Goal: Transaction & Acquisition: Purchase product/service

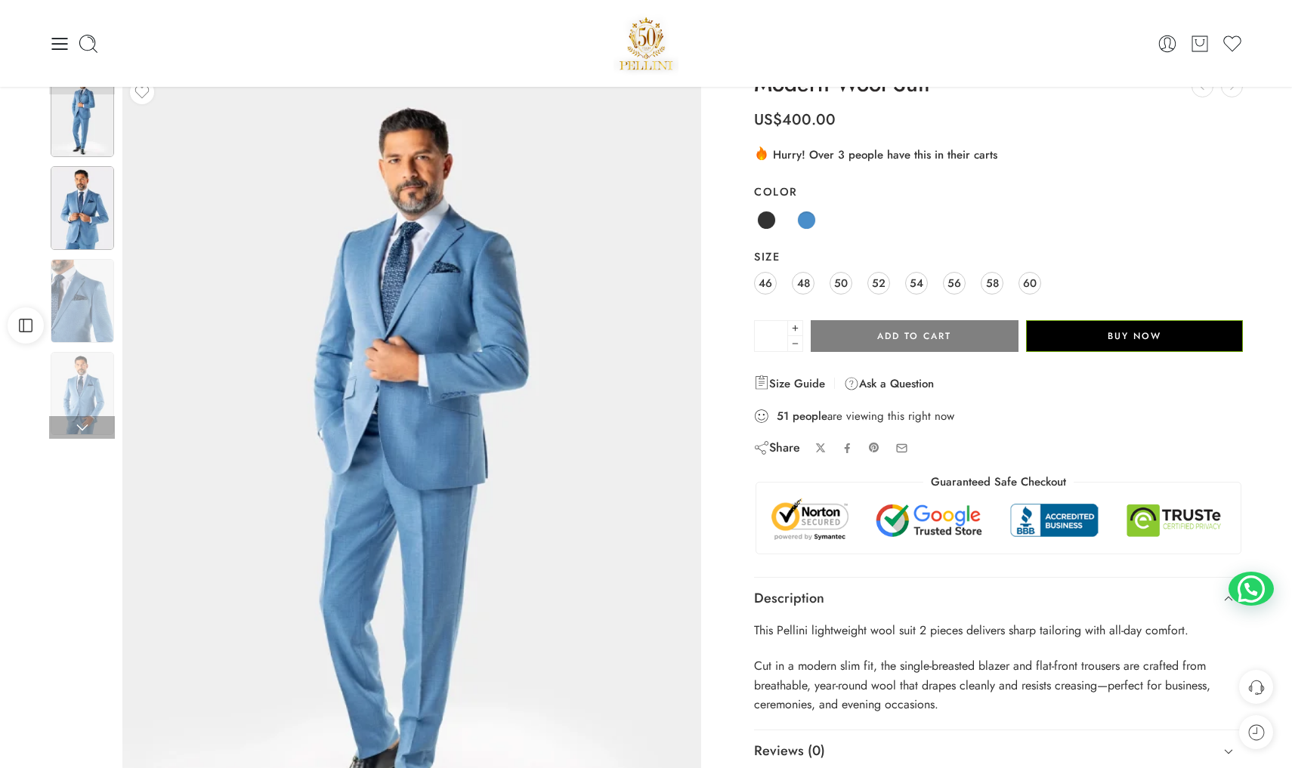
click at [86, 228] on img at bounding box center [82, 208] width 63 height 84
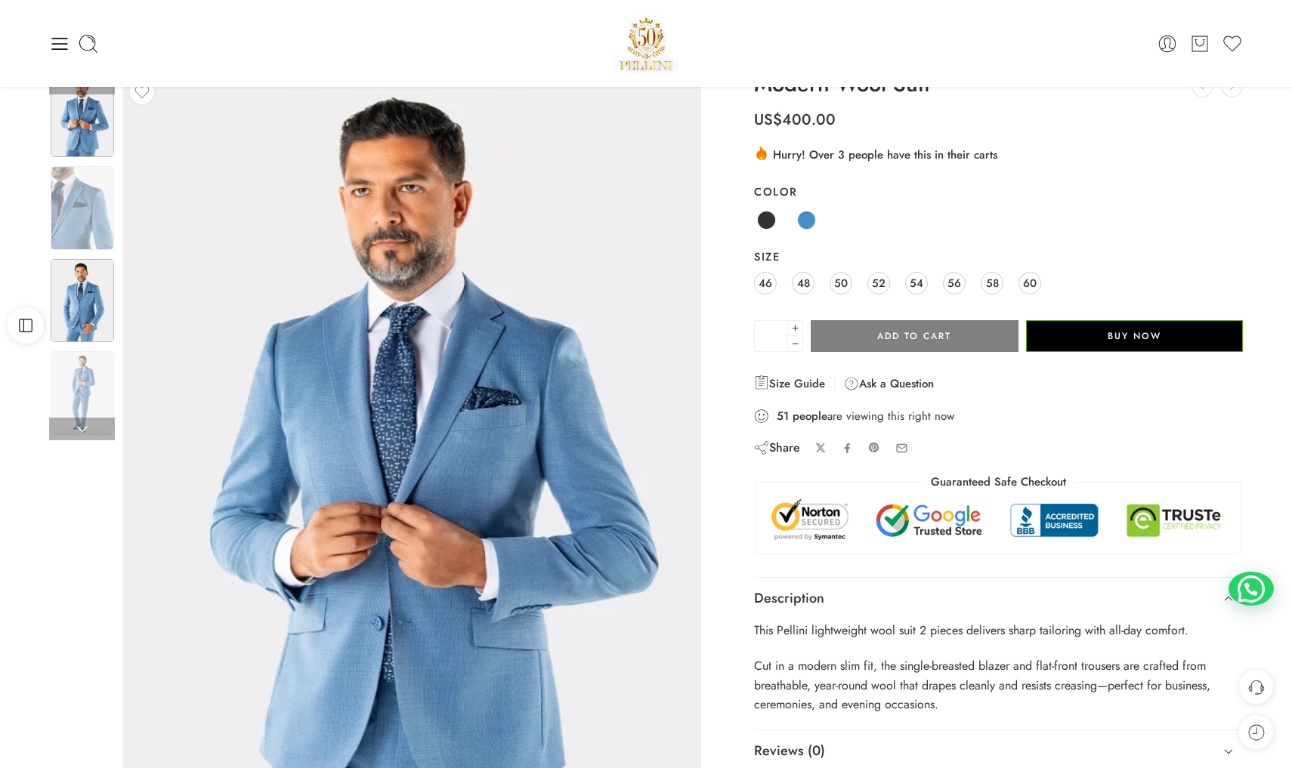
click at [90, 300] on img at bounding box center [82, 301] width 63 height 84
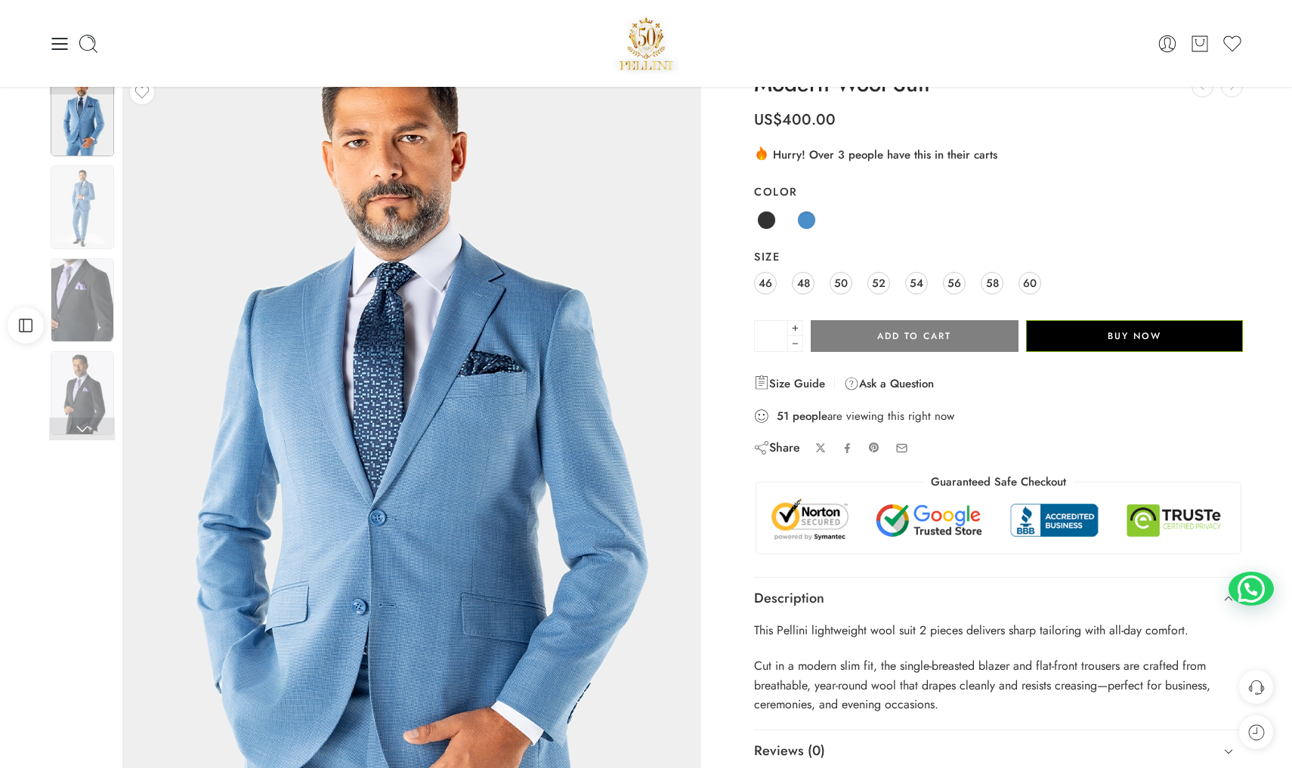
click at [443, 465] on img at bounding box center [406, 457] width 680 height 907
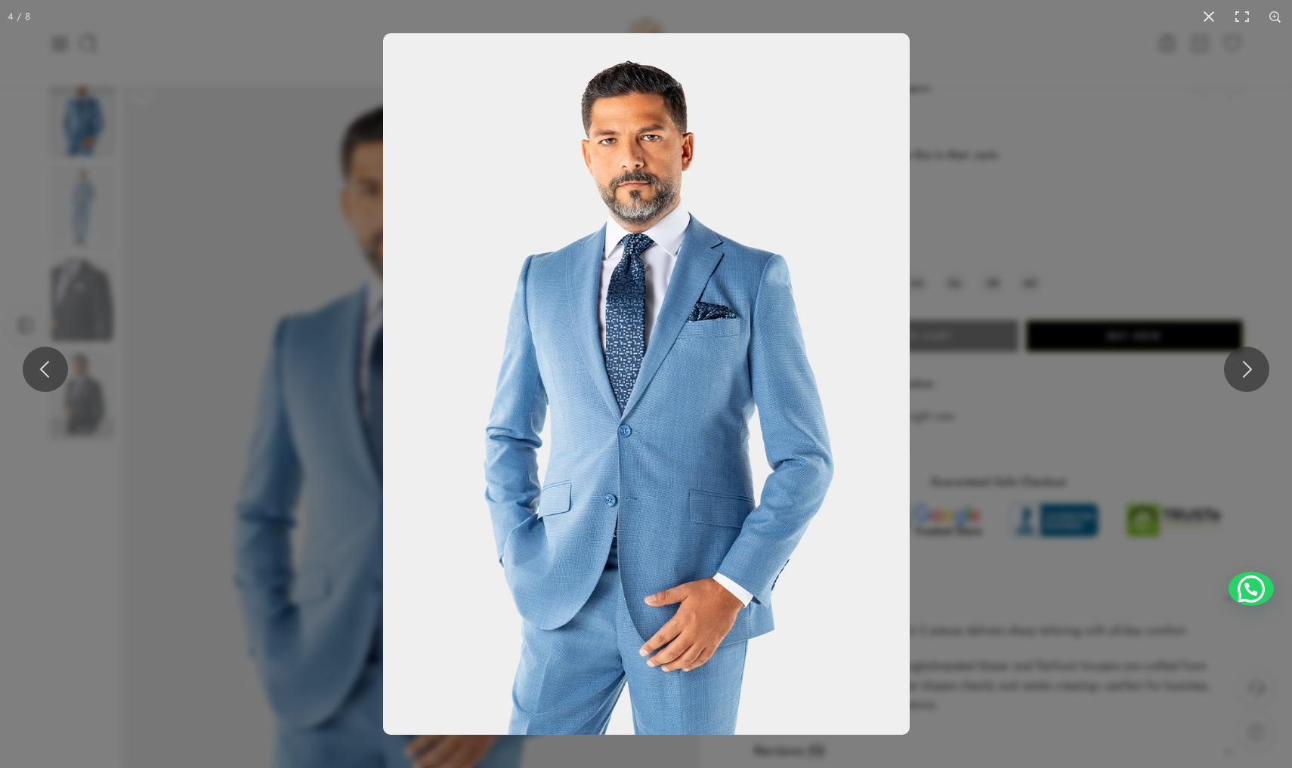
click at [443, 465] on img at bounding box center [646, 384] width 527 height 702
click at [576, 454] on img at bounding box center [646, 384] width 527 height 702
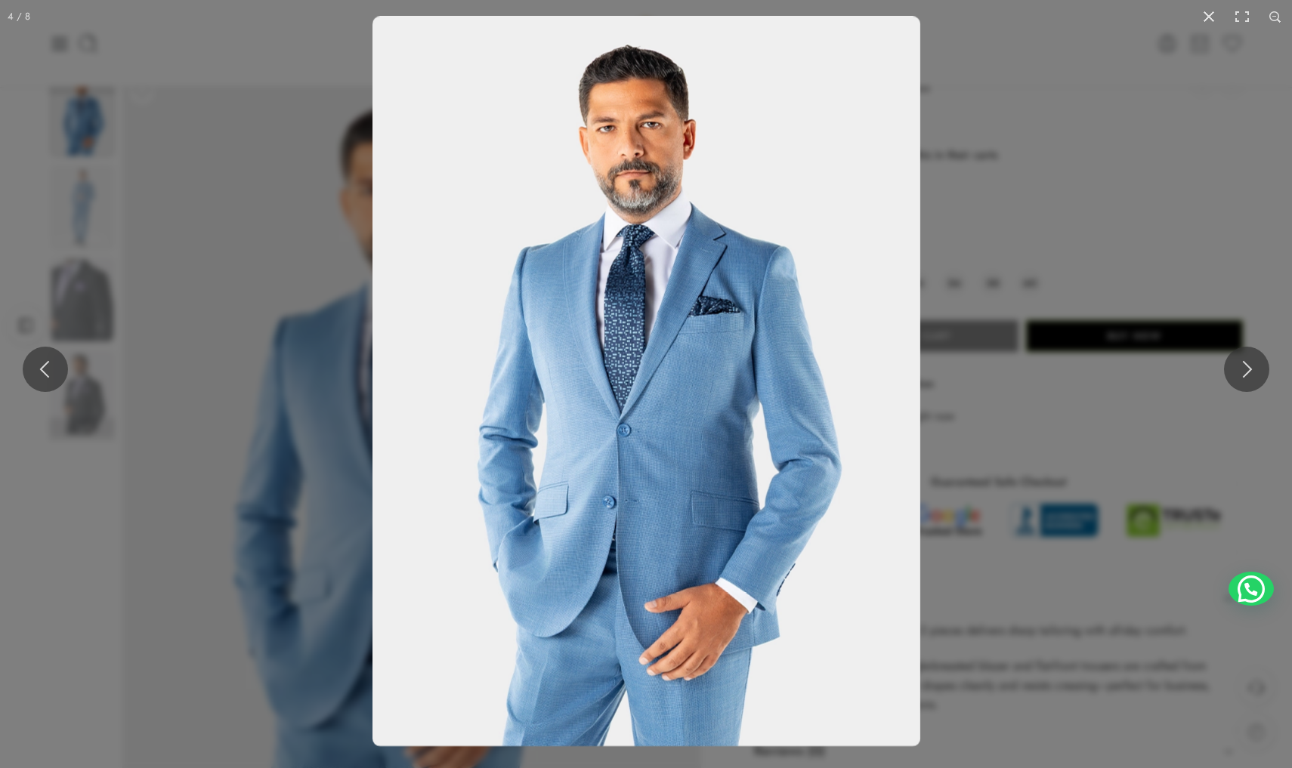
click at [576, 454] on img at bounding box center [646, 381] width 548 height 731
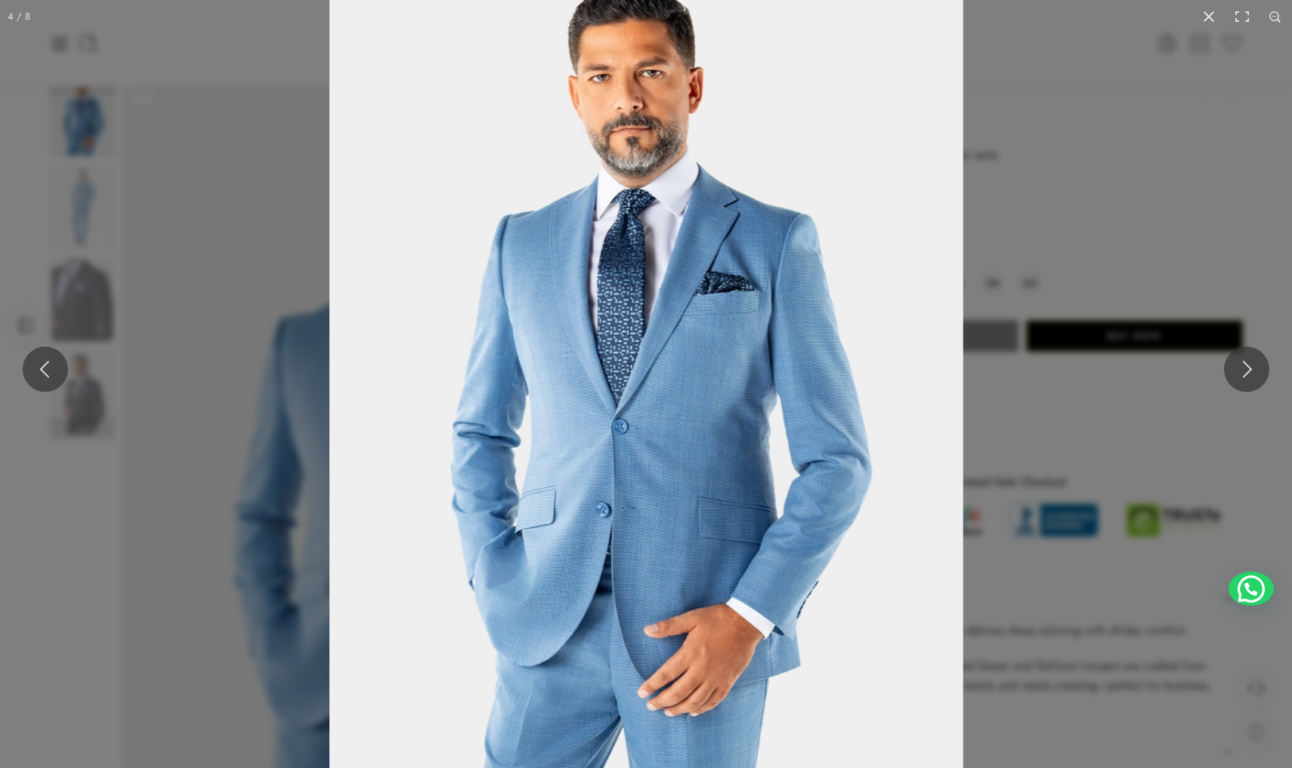
click at [576, 454] on img at bounding box center [646, 370] width 634 height 845
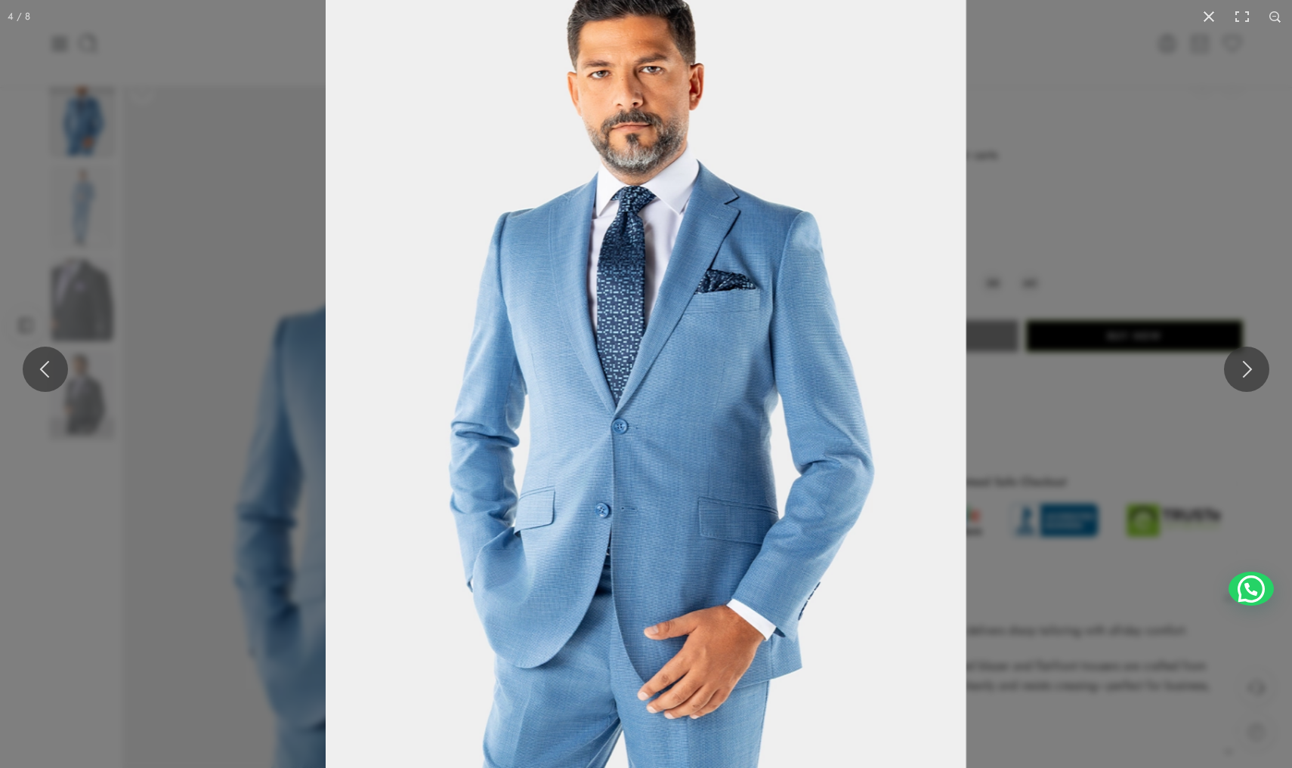
click at [576, 454] on img at bounding box center [646, 370] width 641 height 854
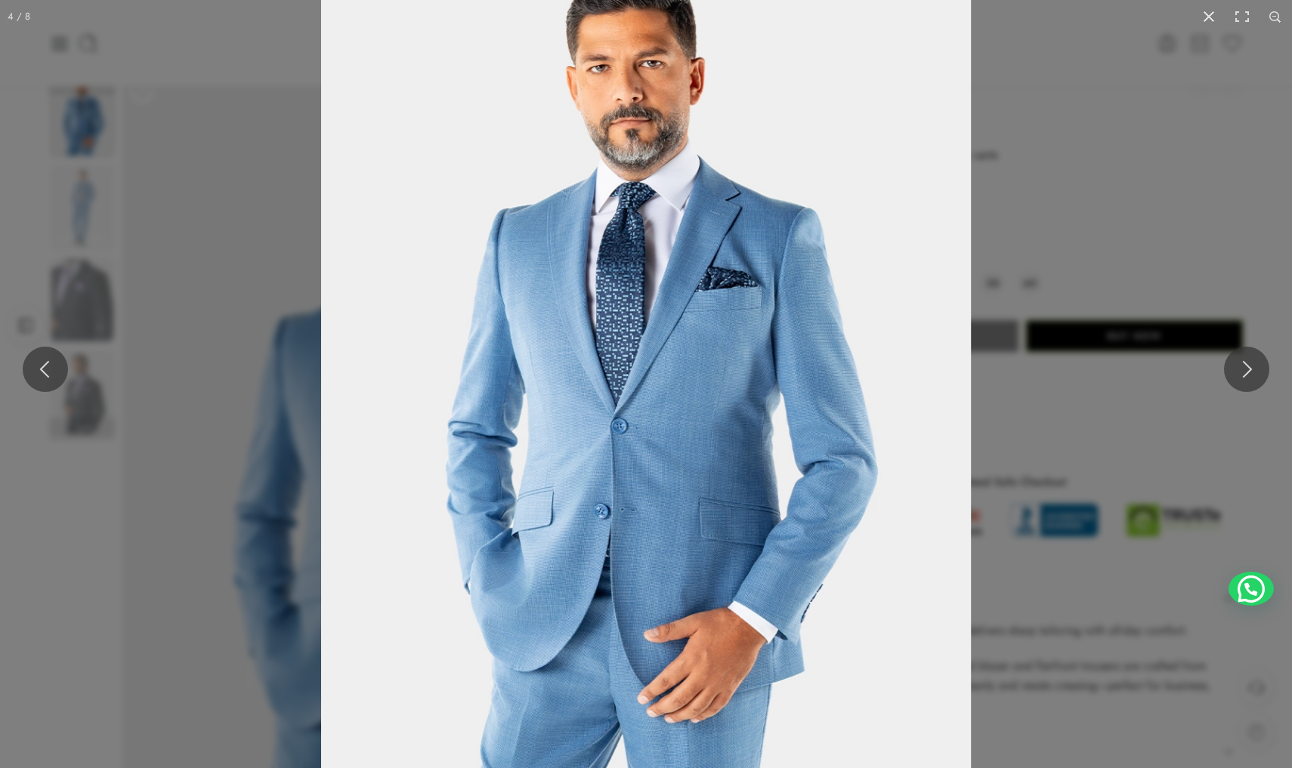
click at [576, 454] on img at bounding box center [646, 368] width 650 height 867
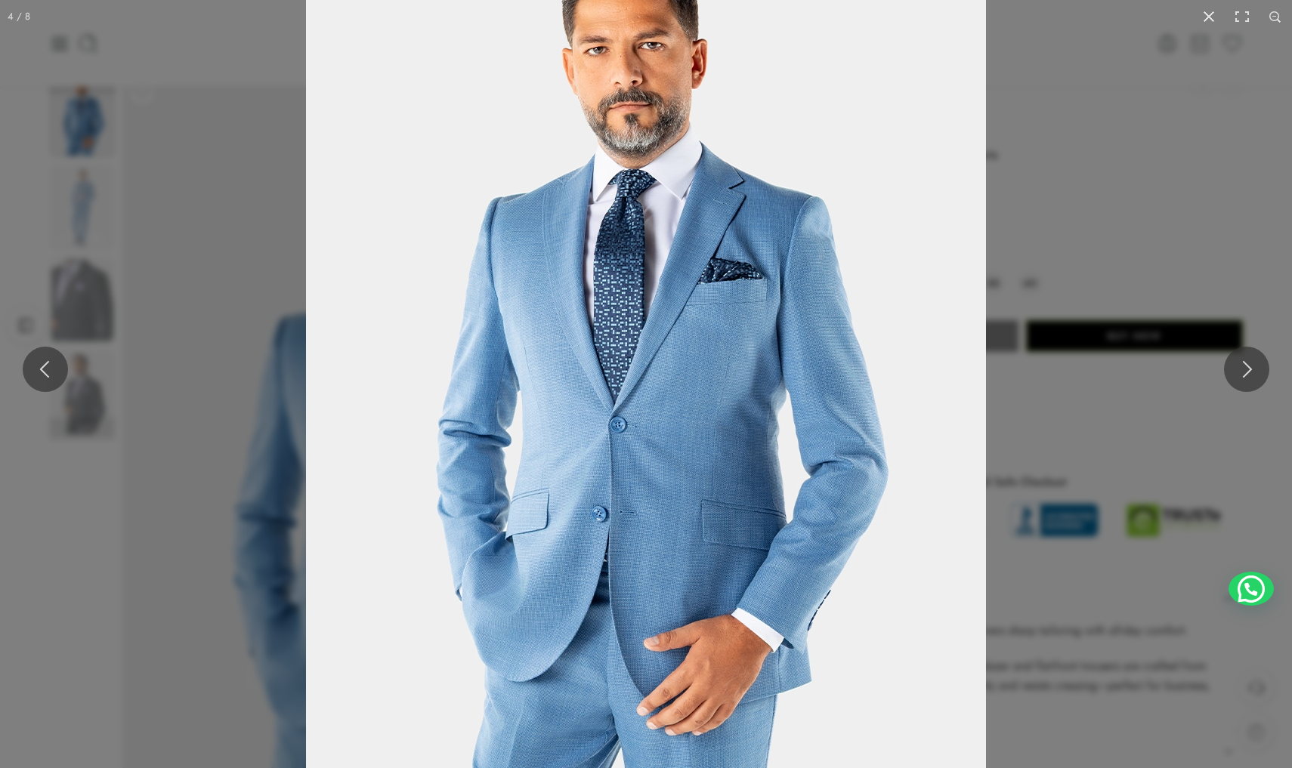
click at [576, 454] on img at bounding box center [646, 364] width 680 height 907
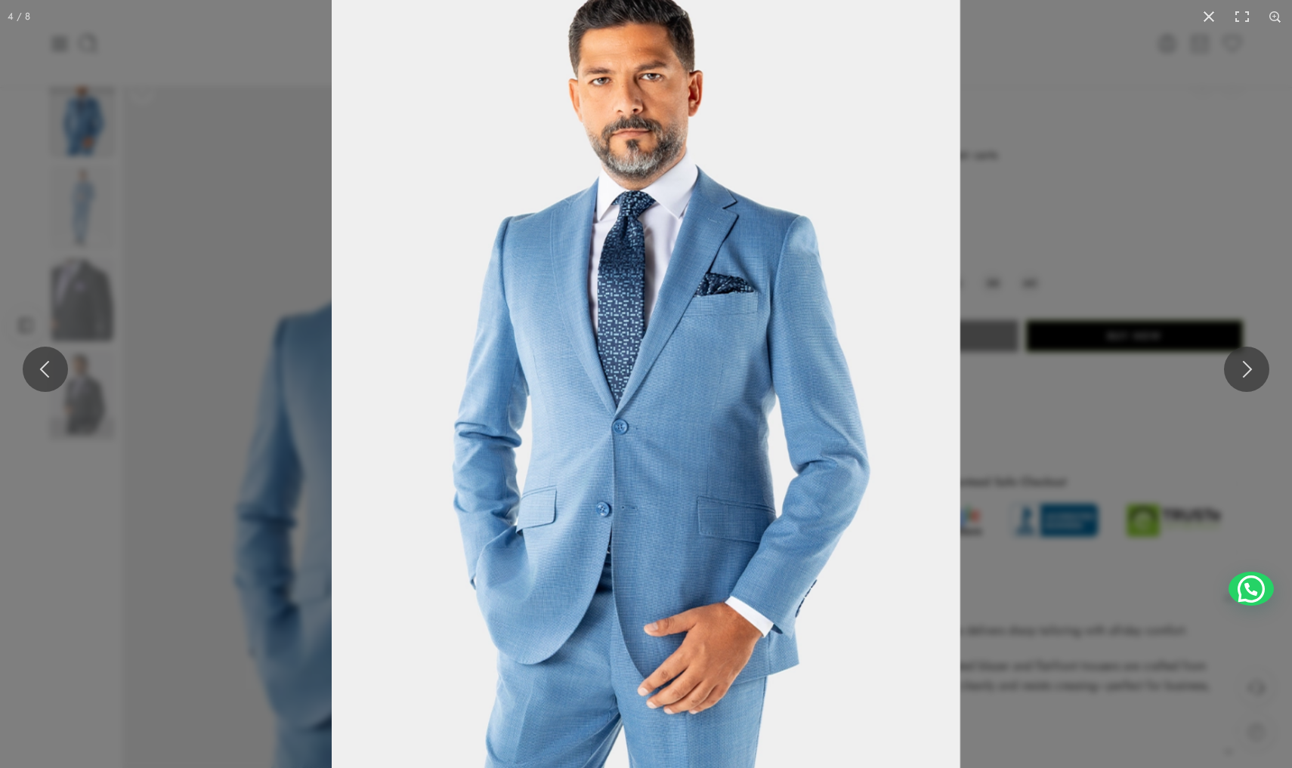
click at [576, 454] on img at bounding box center [646, 371] width 629 height 838
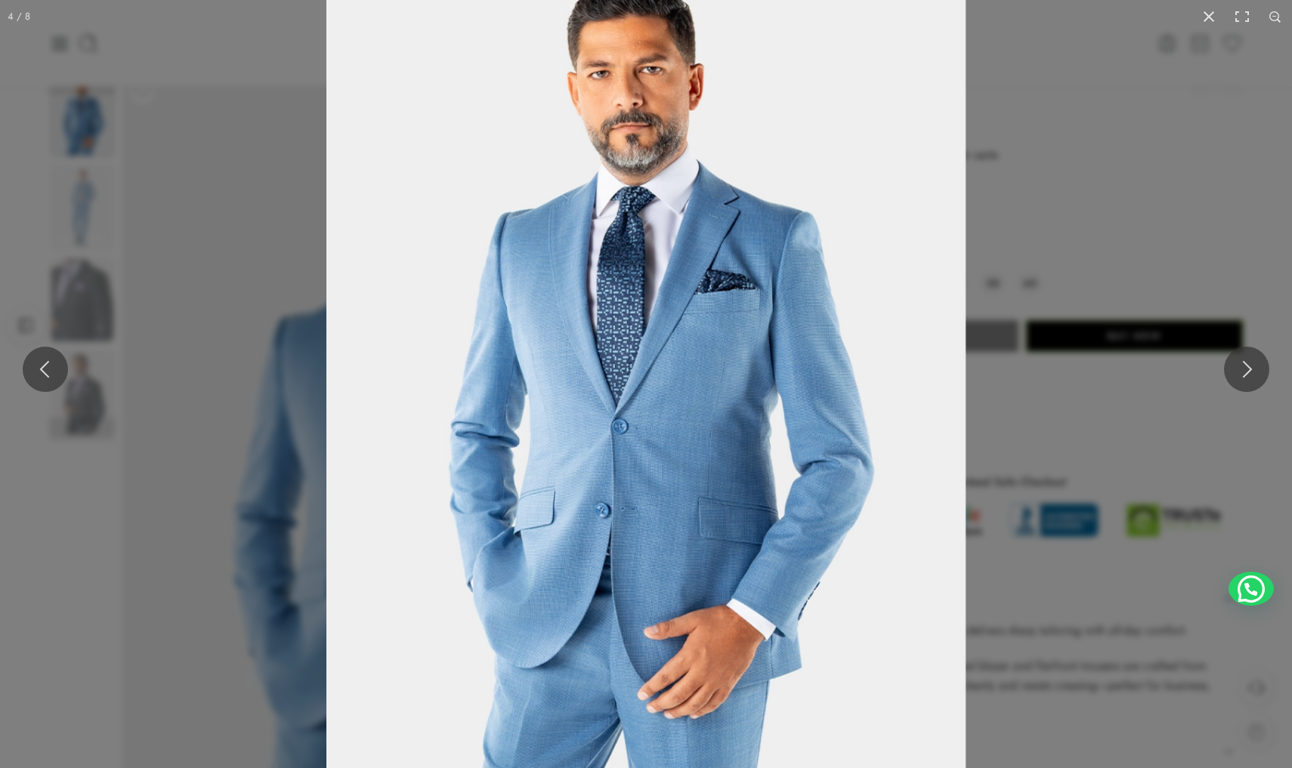
click at [576, 454] on img at bounding box center [646, 369] width 640 height 853
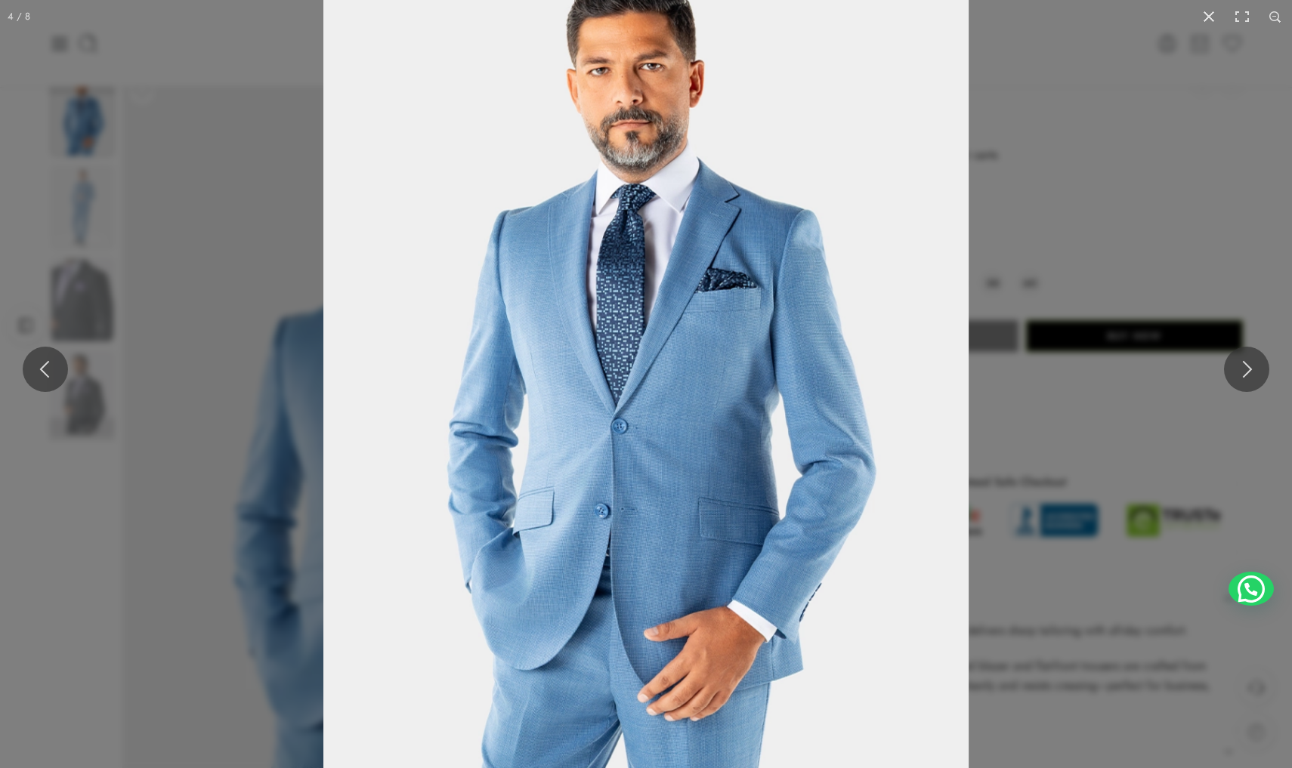
click at [576, 454] on img at bounding box center [645, 369] width 645 height 860
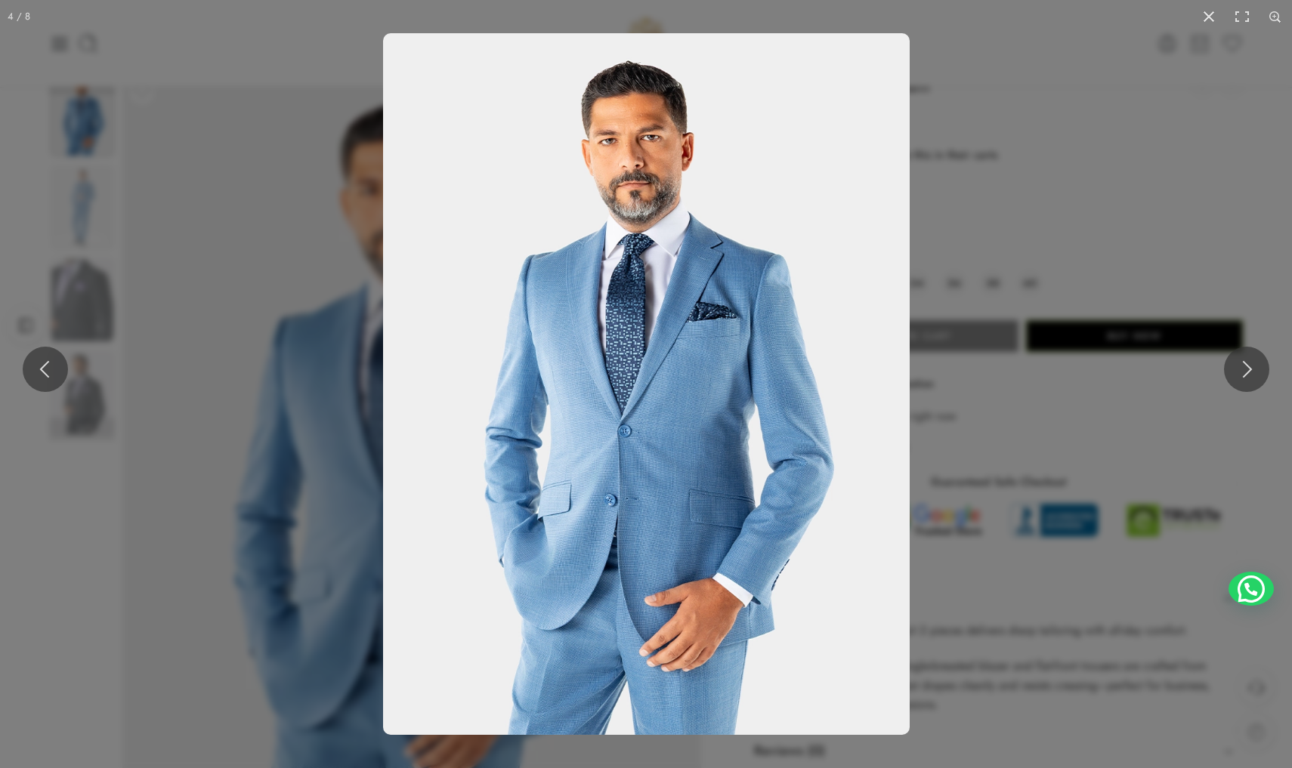
click at [577, 365] on img at bounding box center [646, 384] width 527 height 702
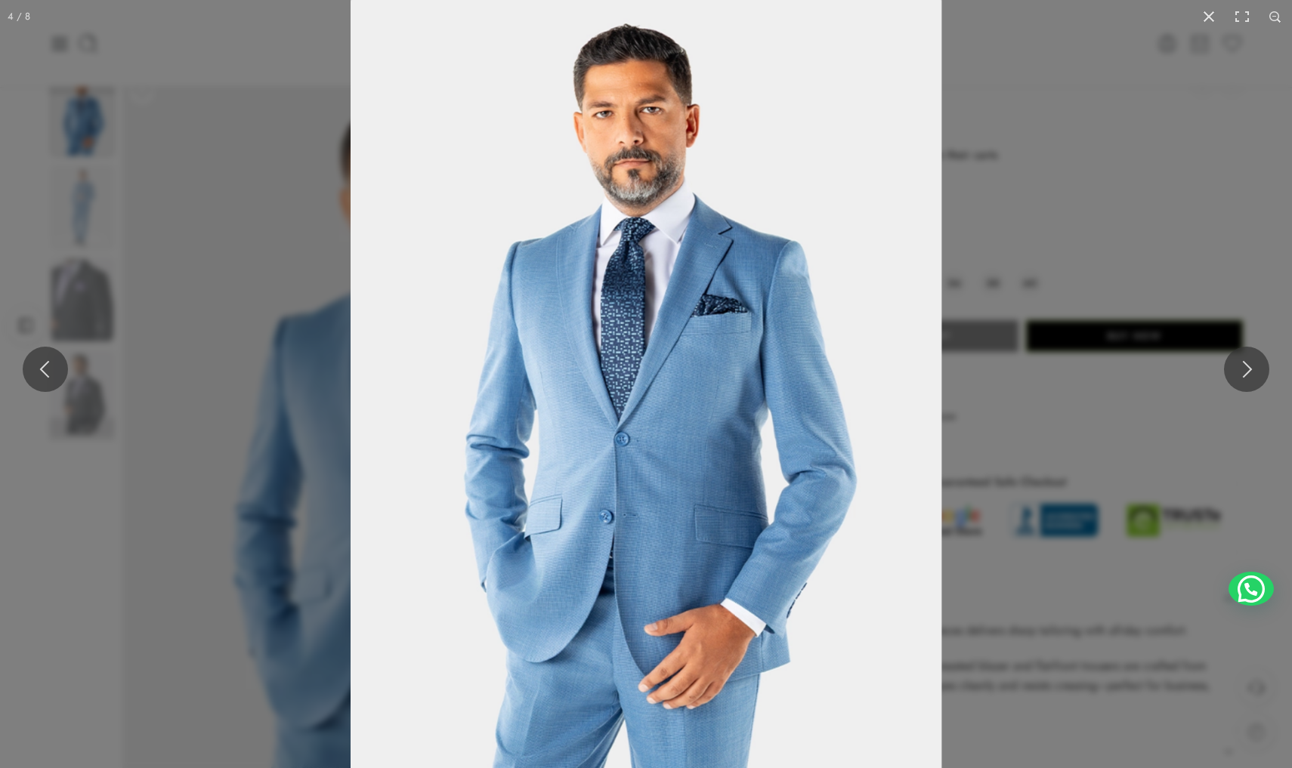
click at [577, 365] on img at bounding box center [646, 386] width 591 height 787
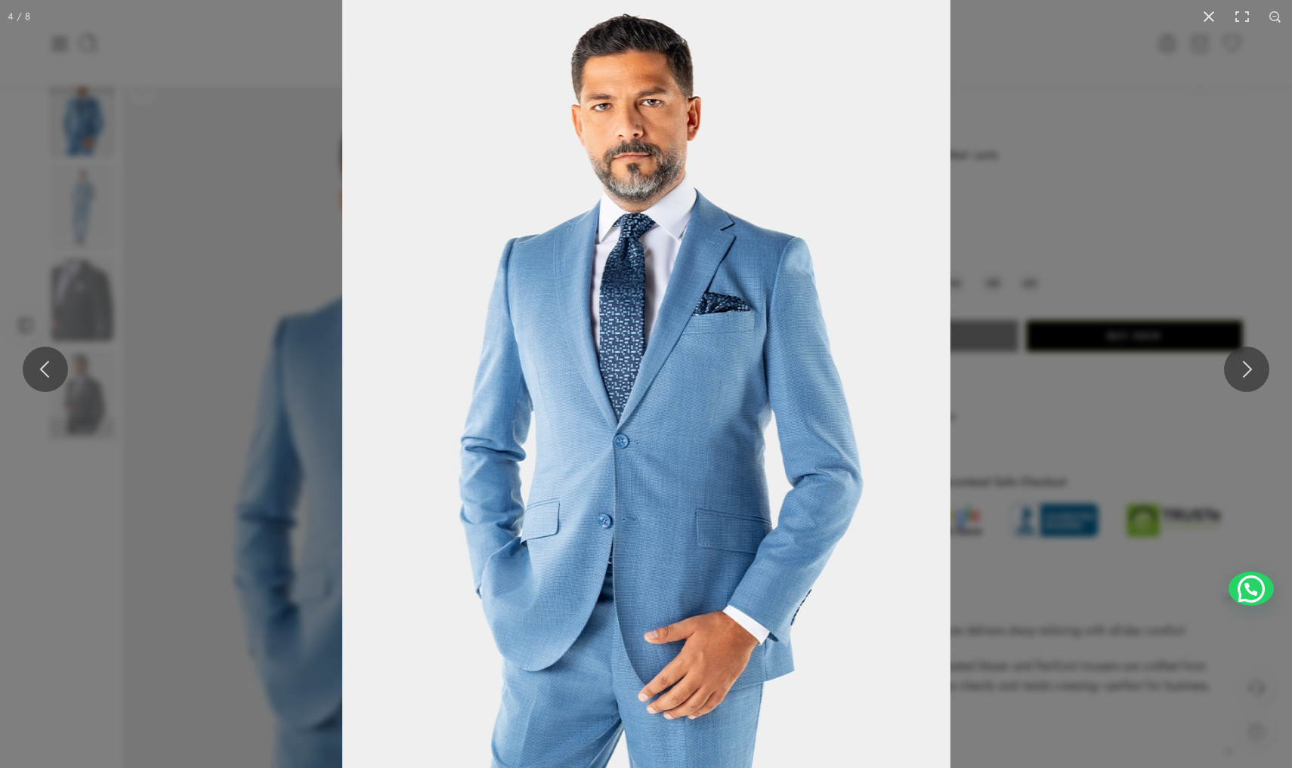
click at [577, 365] on img at bounding box center [646, 387] width 608 height 811
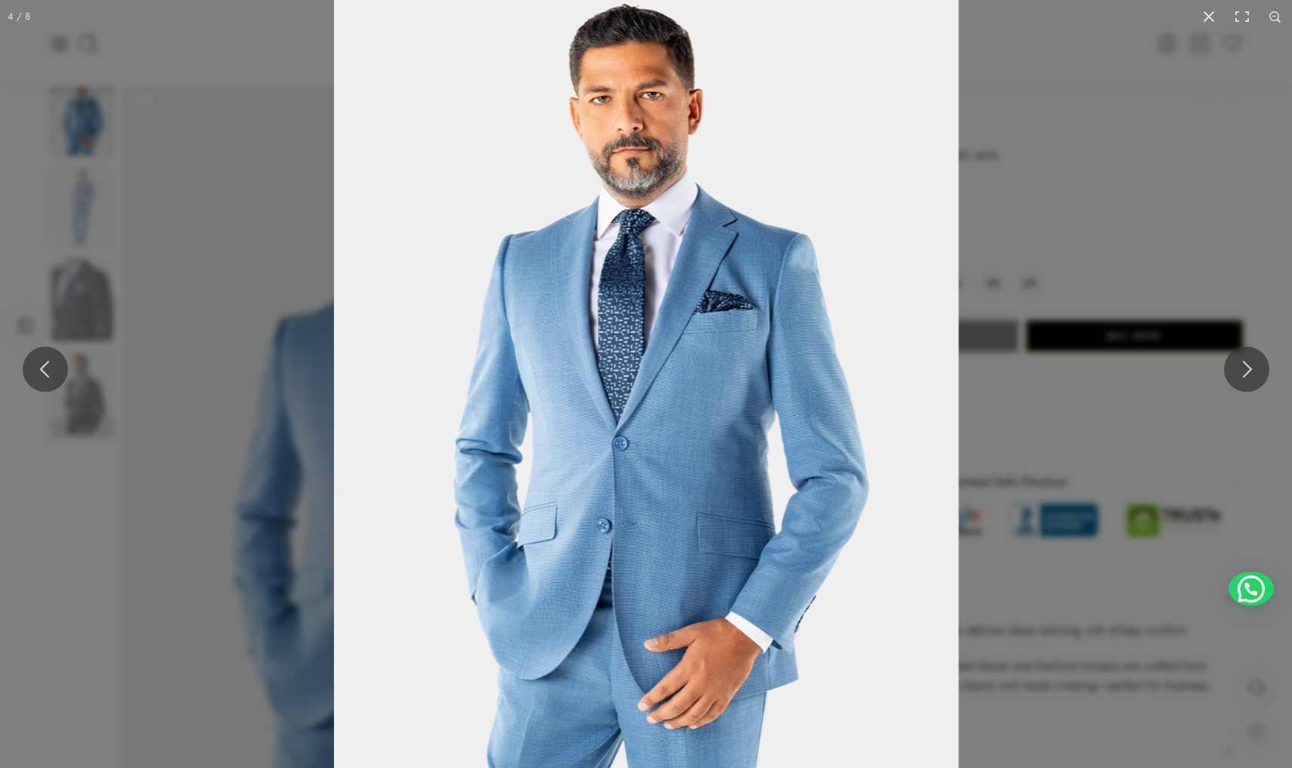
click at [577, 365] on img at bounding box center [647, 387] width 626 height 833
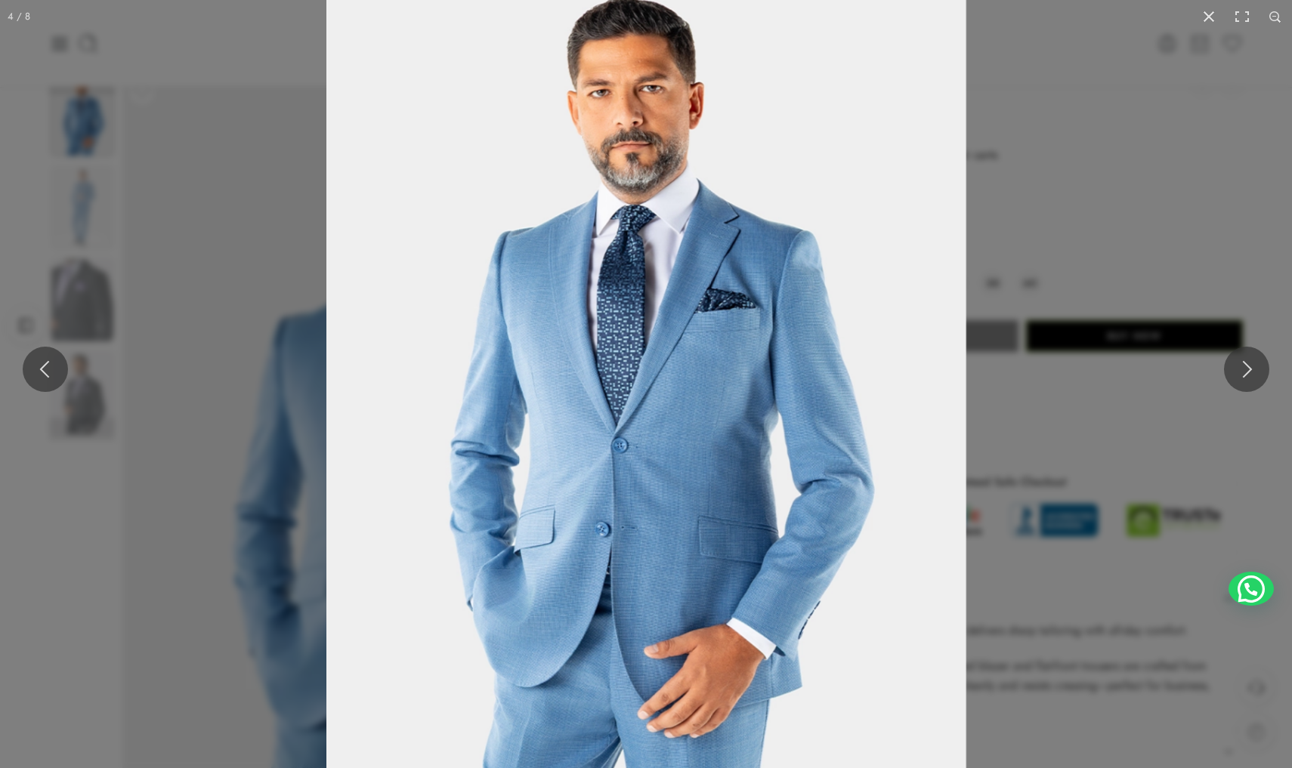
click at [577, 365] on img at bounding box center [646, 388] width 640 height 854
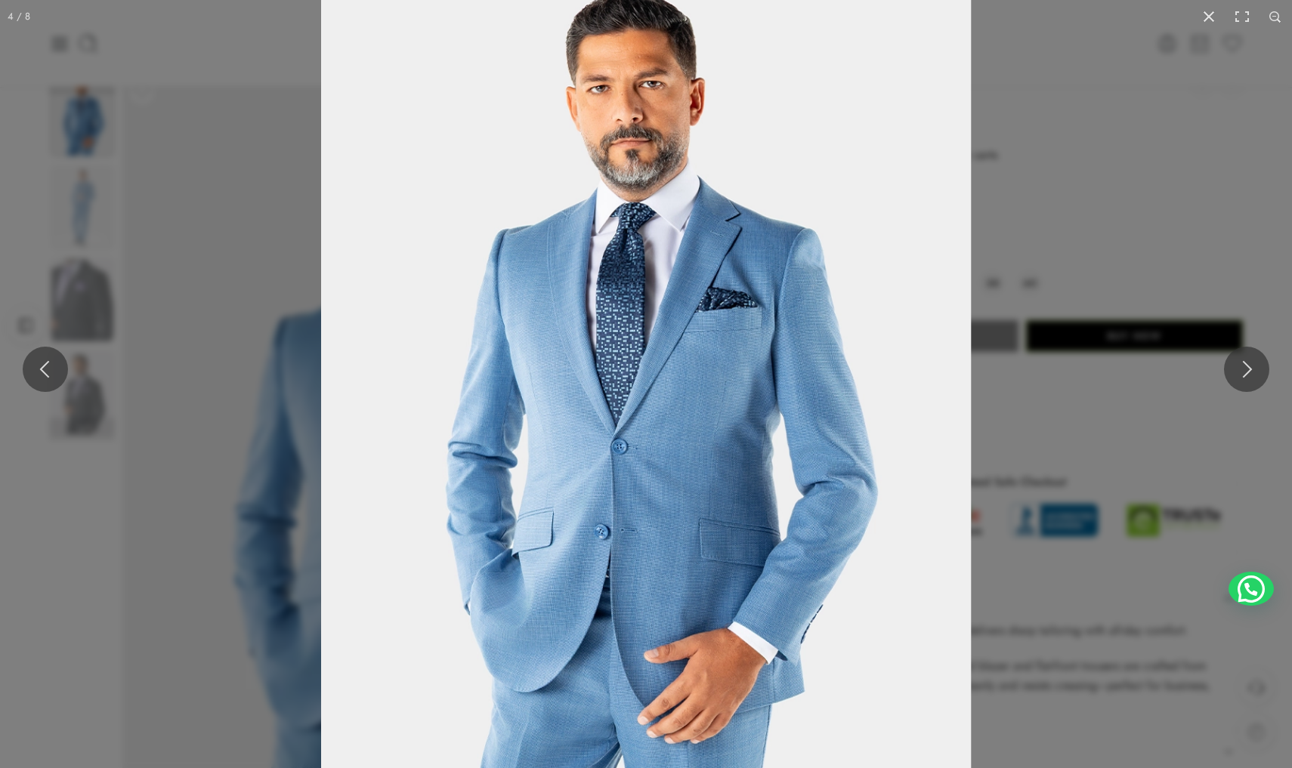
click at [577, 365] on img at bounding box center [646, 388] width 650 height 867
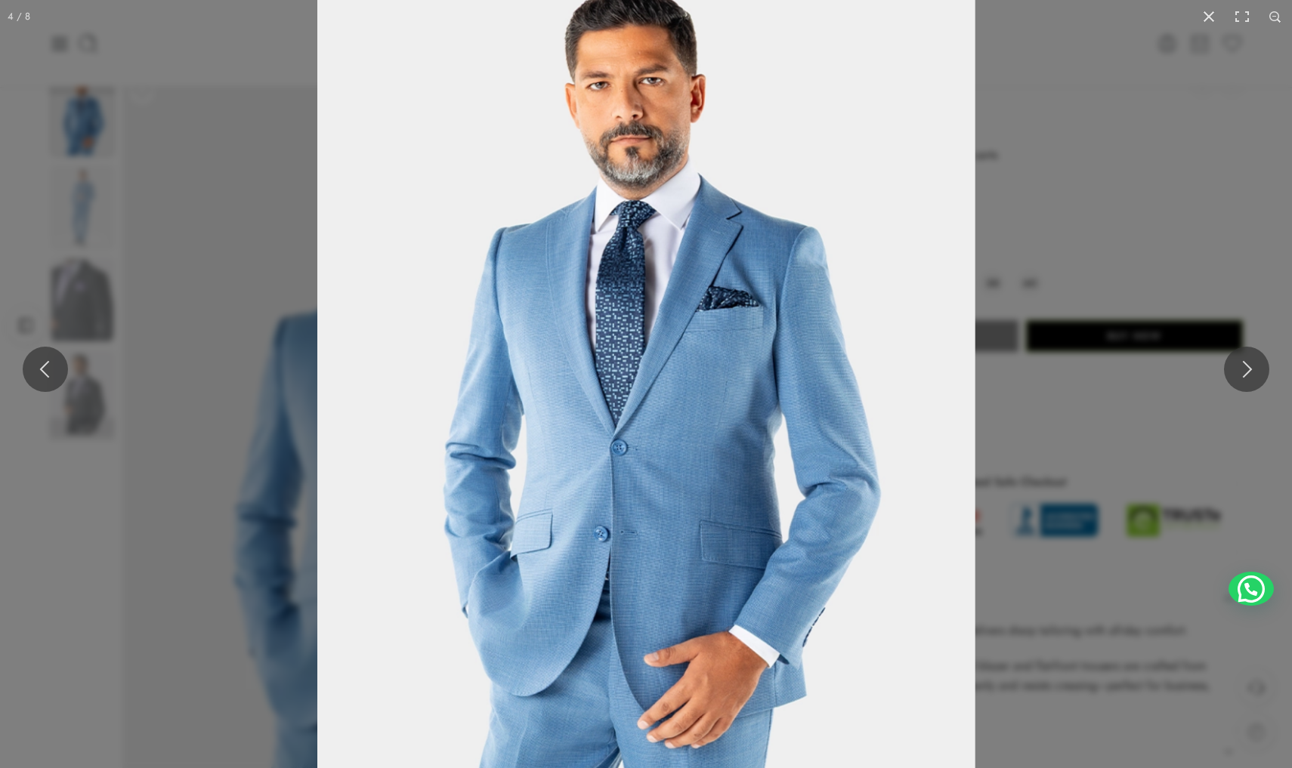
click at [577, 365] on img at bounding box center [646, 388] width 658 height 877
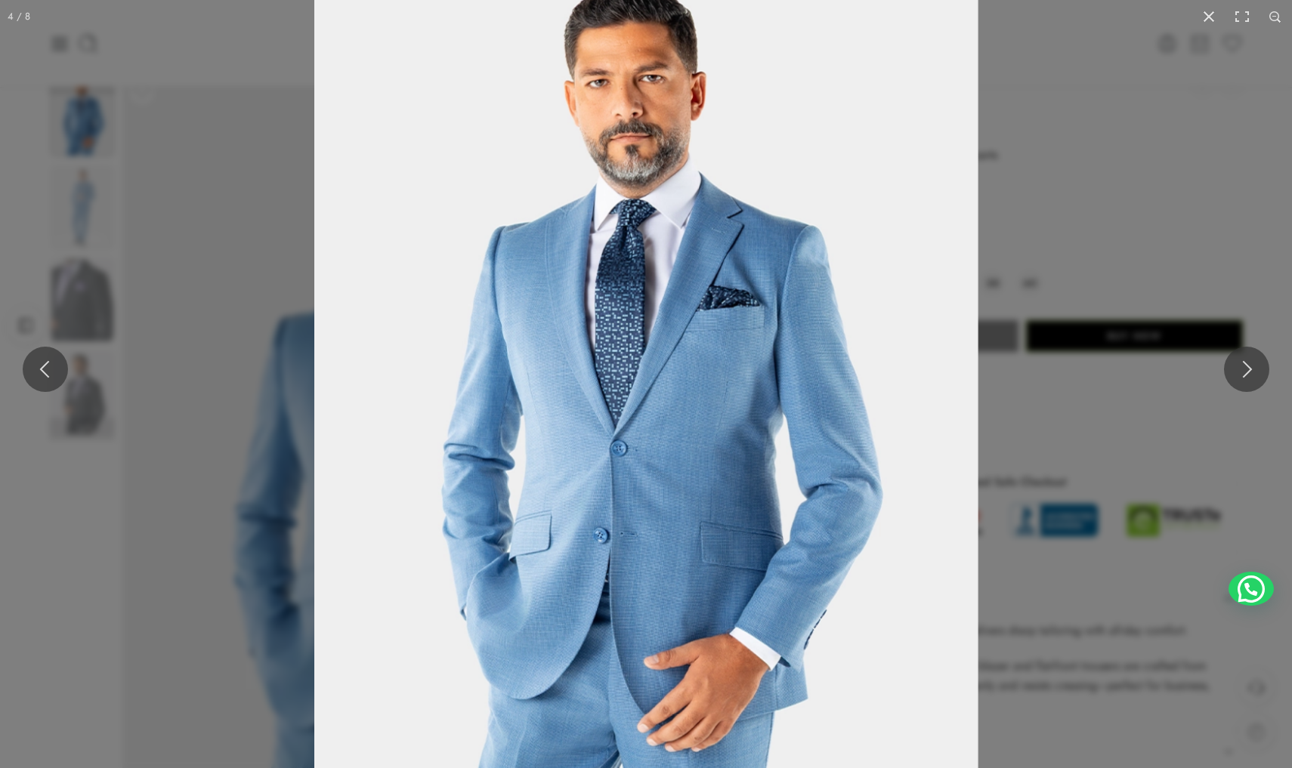
click at [577, 365] on img at bounding box center [646, 388] width 664 height 885
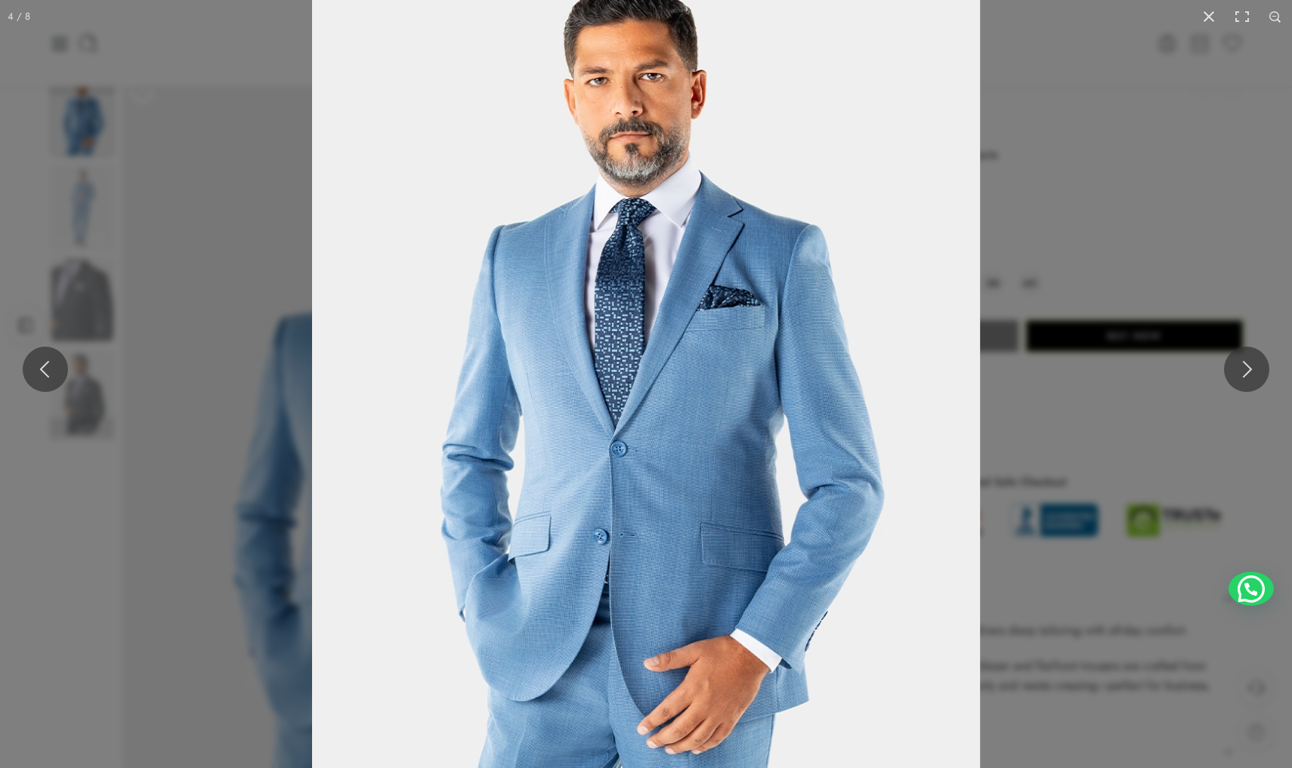
click at [577, 365] on img at bounding box center [646, 389] width 668 height 891
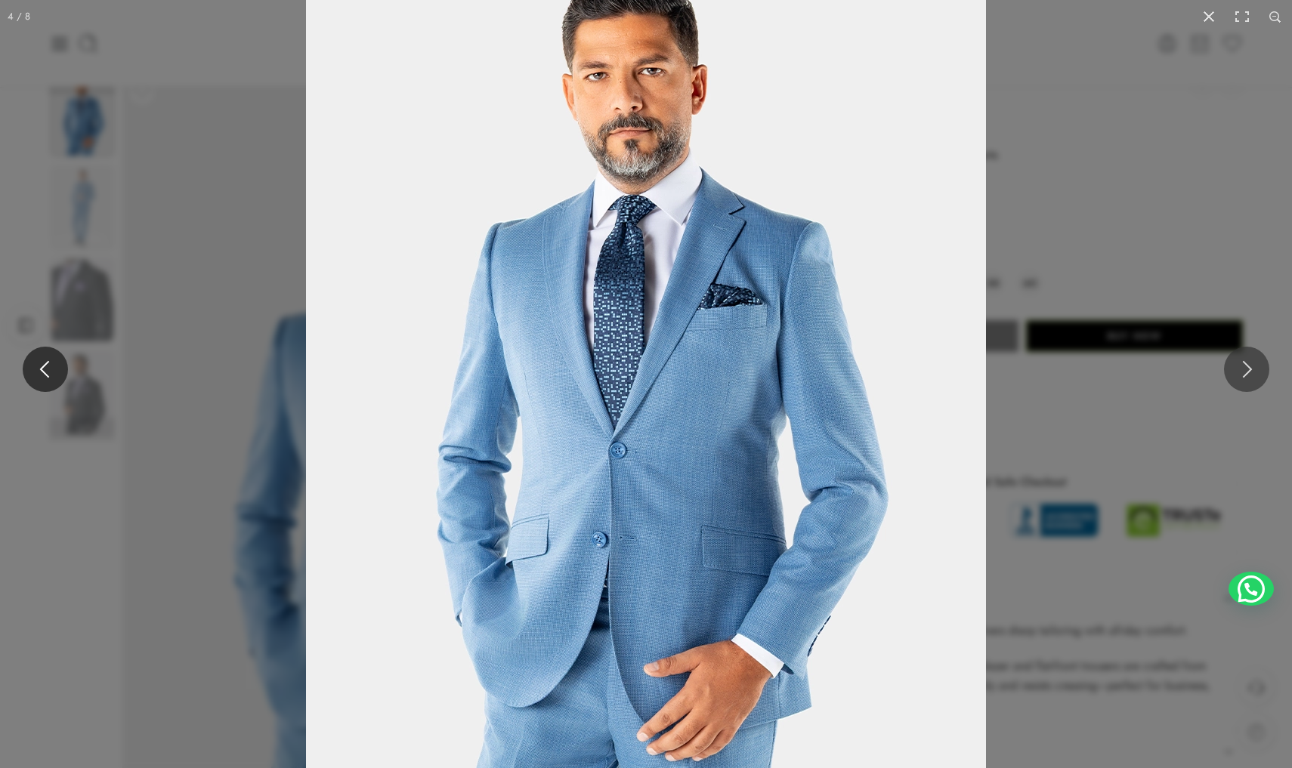
click at [41, 374] on button at bounding box center [45, 369] width 45 height 45
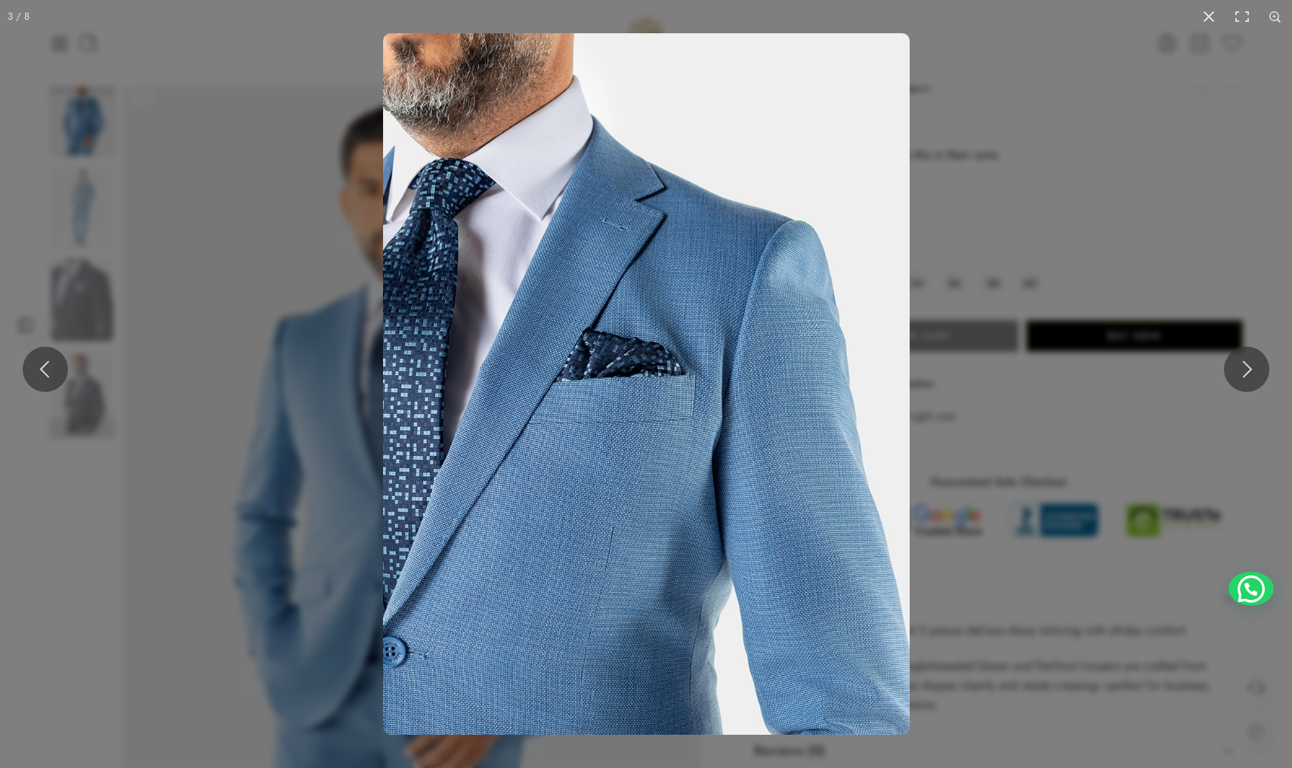
click at [655, 366] on img at bounding box center [646, 384] width 527 height 702
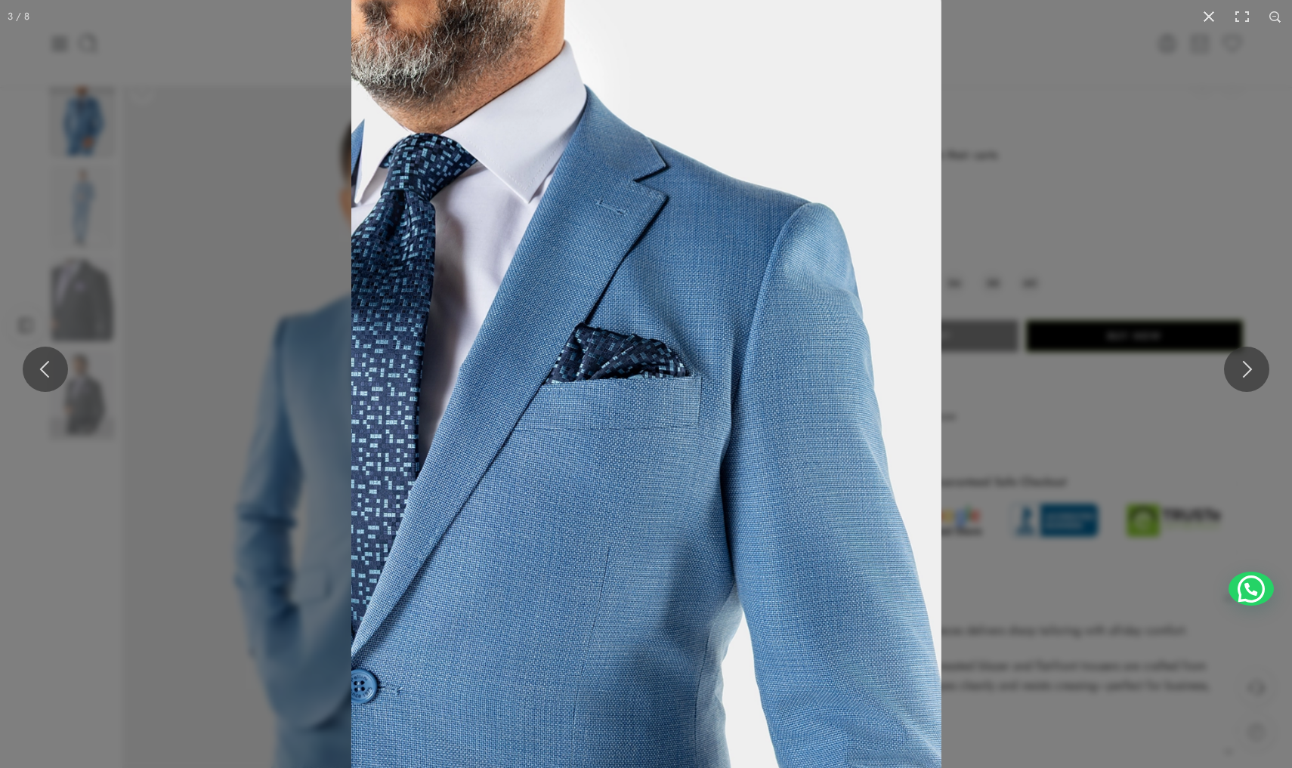
click at [655, 366] on img at bounding box center [646, 386] width 590 height 786
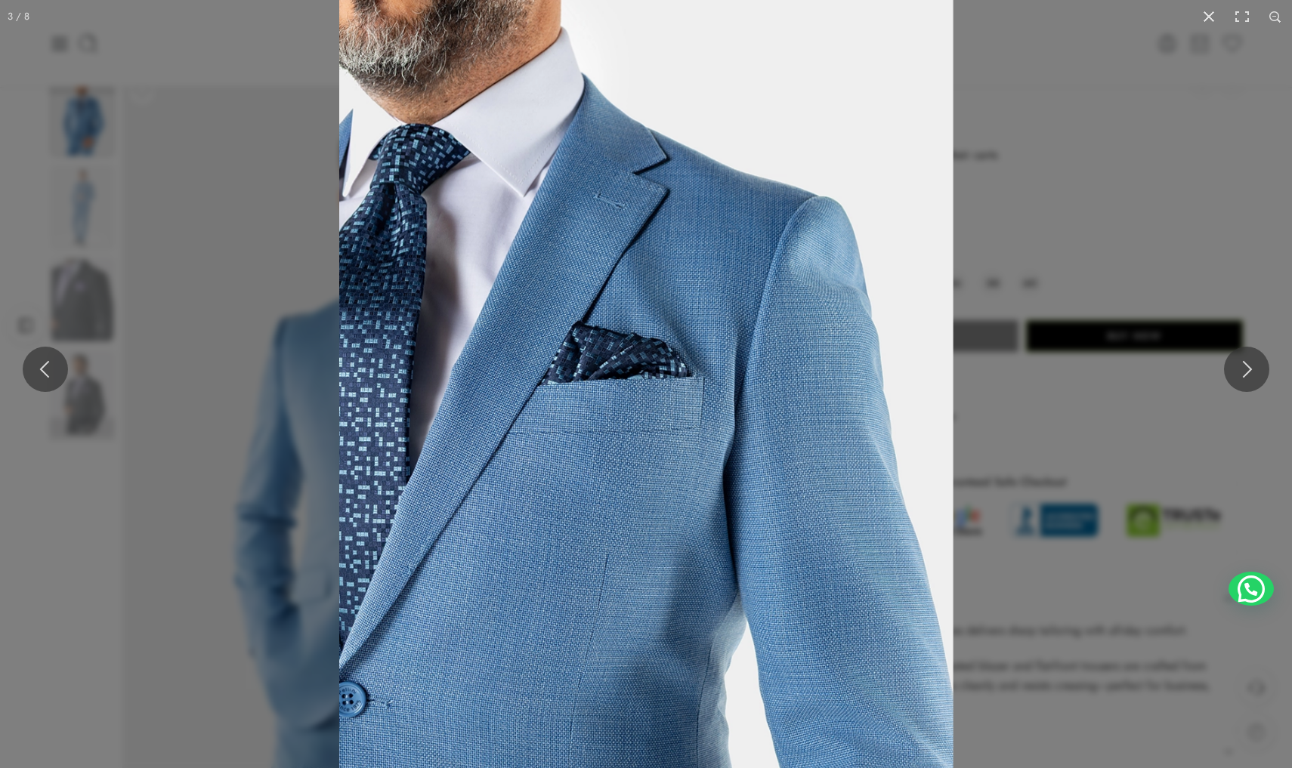
click at [655, 366] on img at bounding box center [646, 387] width 614 height 818
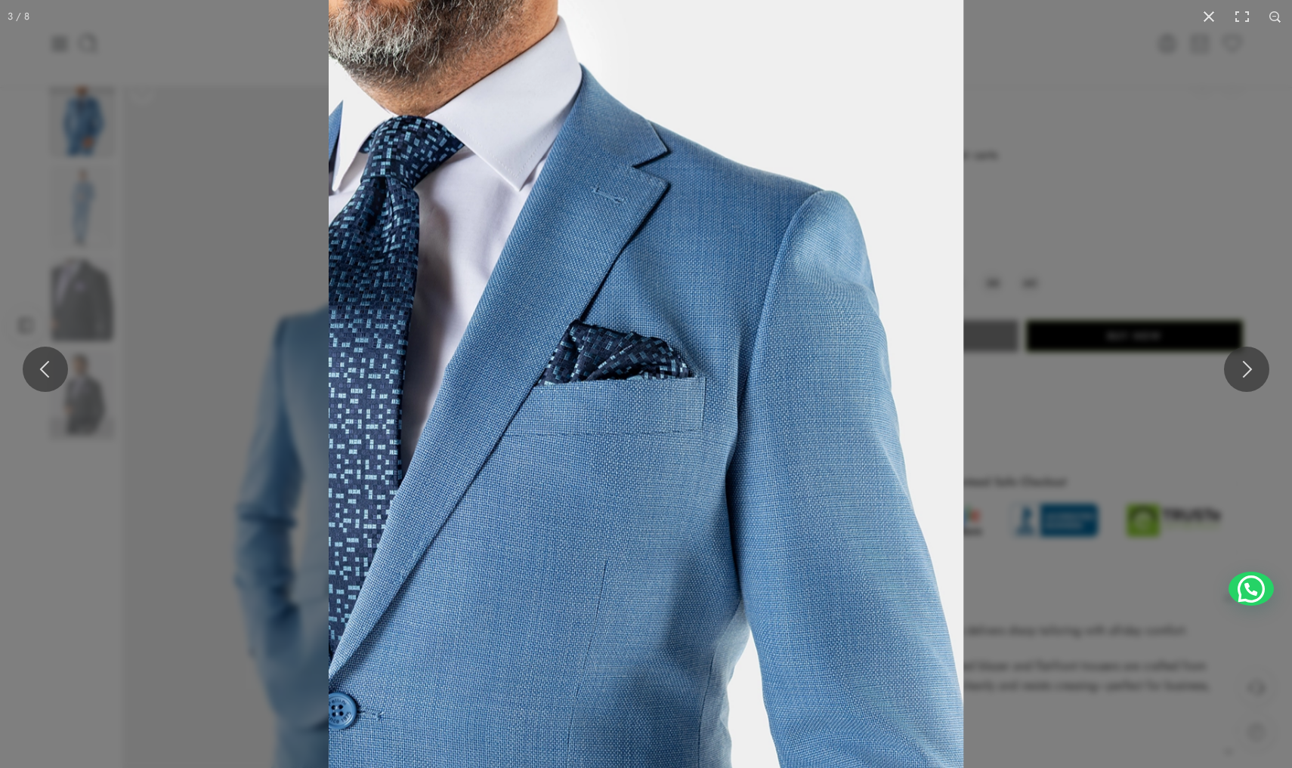
click at [655, 366] on img at bounding box center [646, 388] width 635 height 846
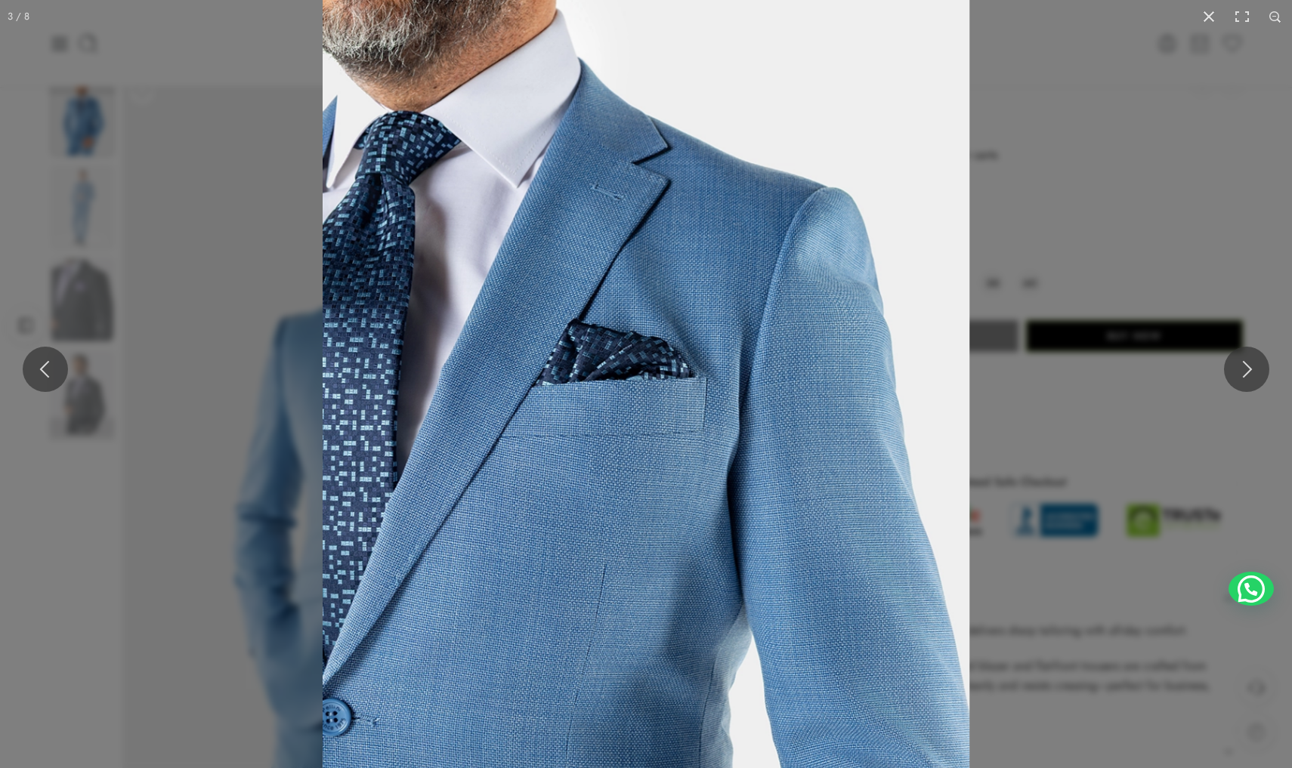
click at [655, 366] on img at bounding box center [646, 389] width 647 height 862
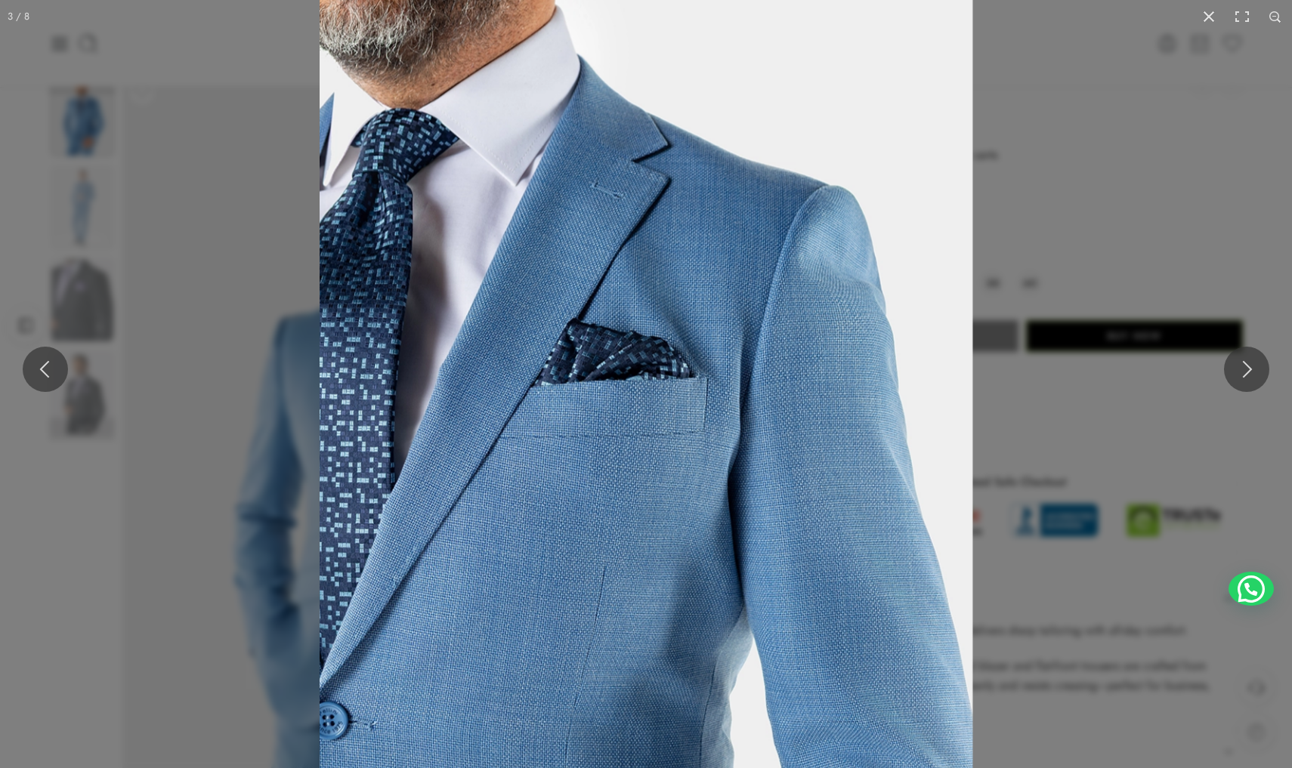
click at [655, 366] on img at bounding box center [646, 388] width 653 height 871
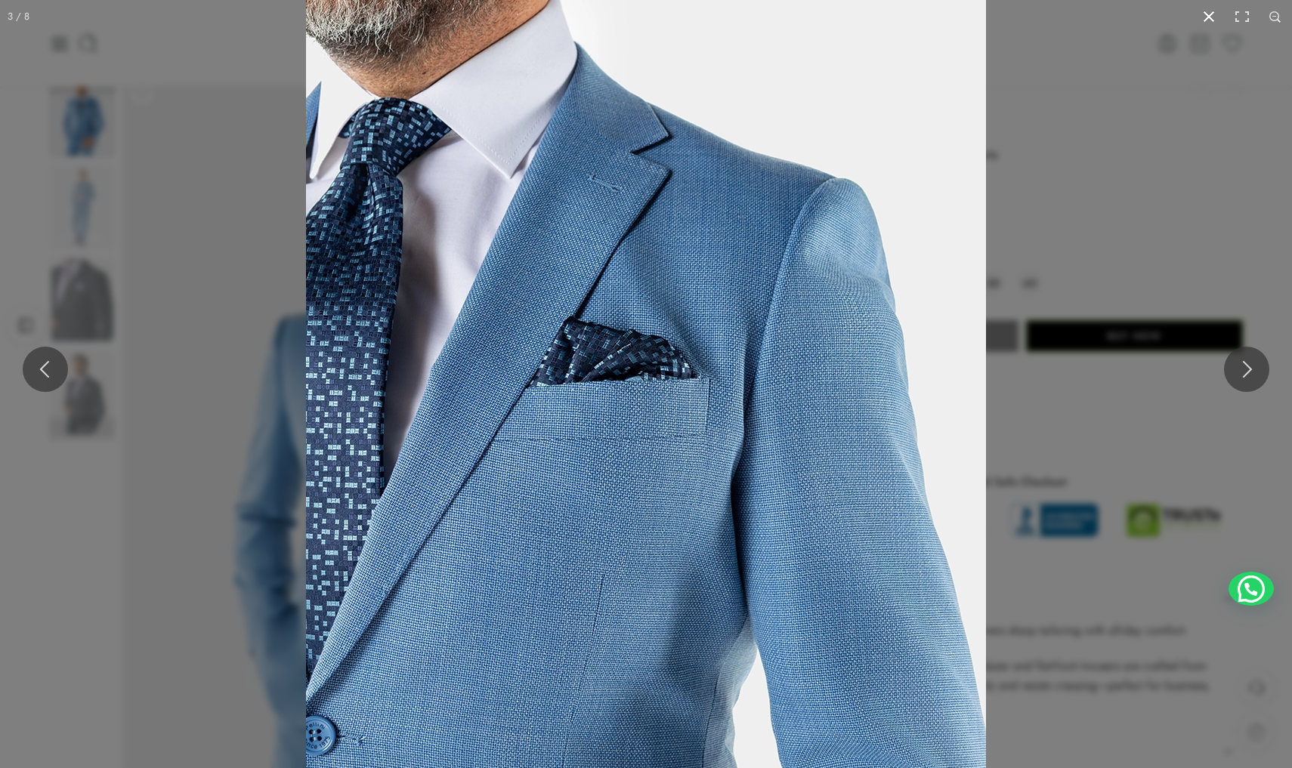
click at [1212, 16] on button at bounding box center [1208, 16] width 33 height 33
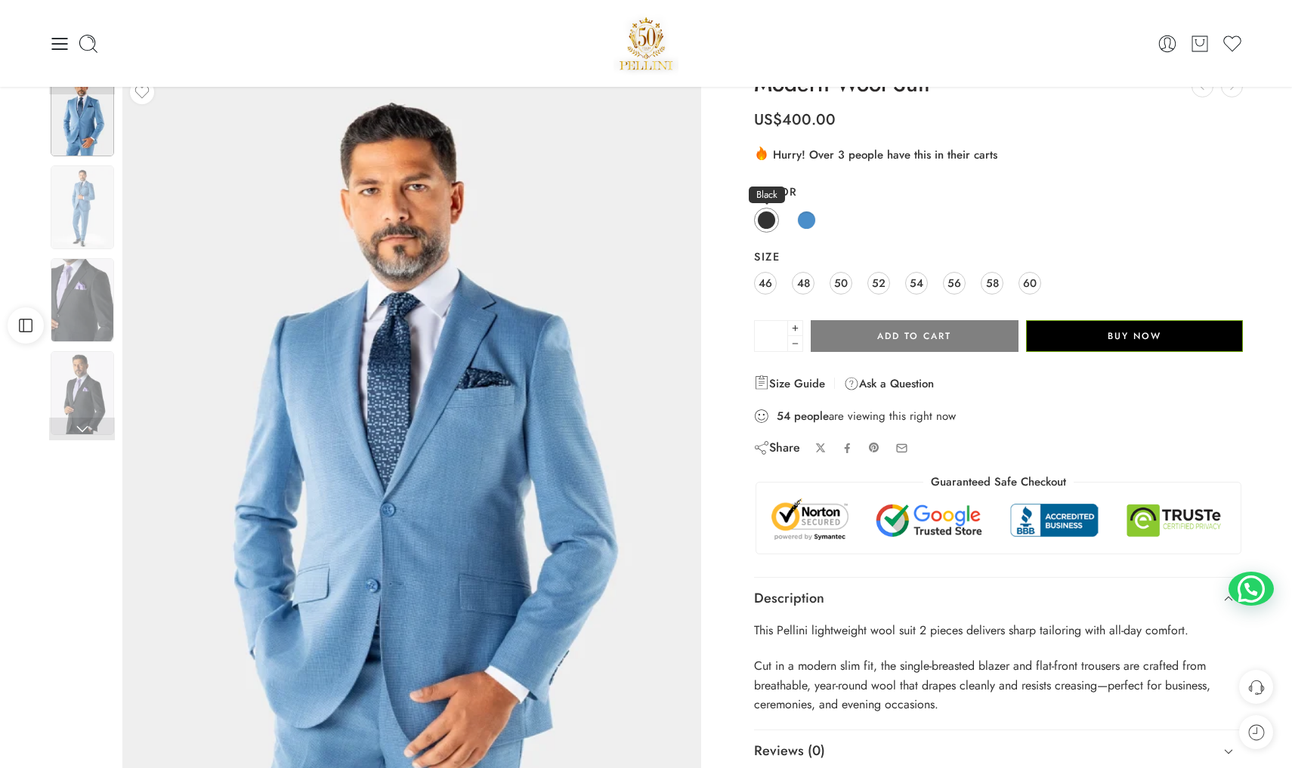
click at [767, 215] on span at bounding box center [766, 220] width 19 height 19
click at [98, 316] on img at bounding box center [82, 300] width 63 height 84
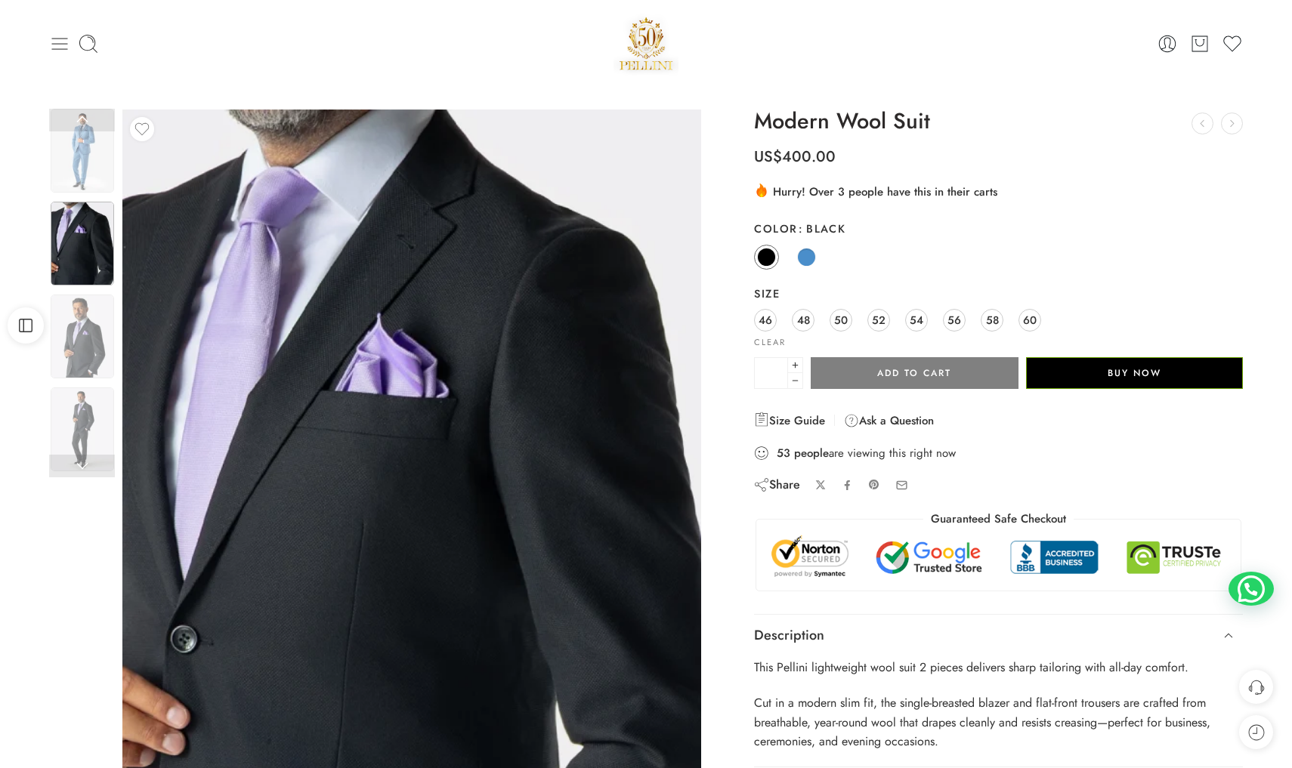
click at [57, 42] on icon at bounding box center [59, 43] width 21 height 21
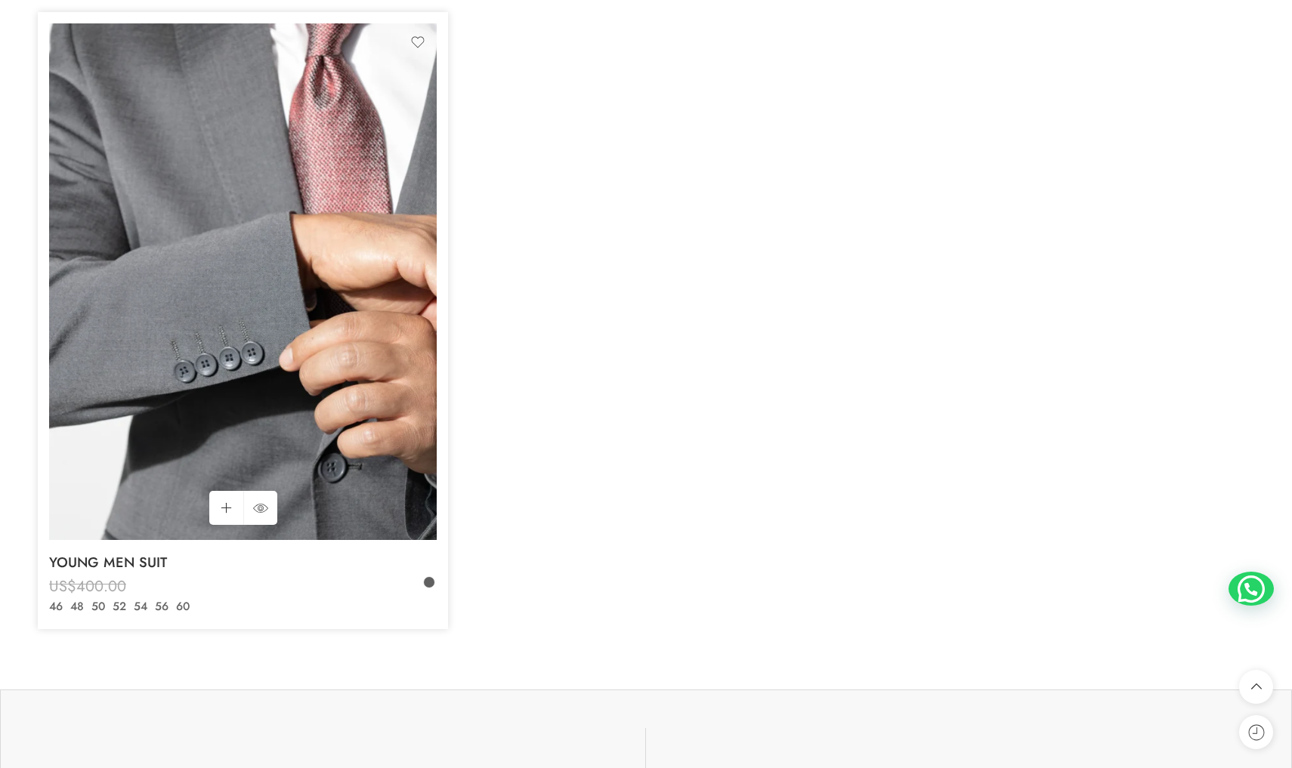
scroll to position [1463, 0]
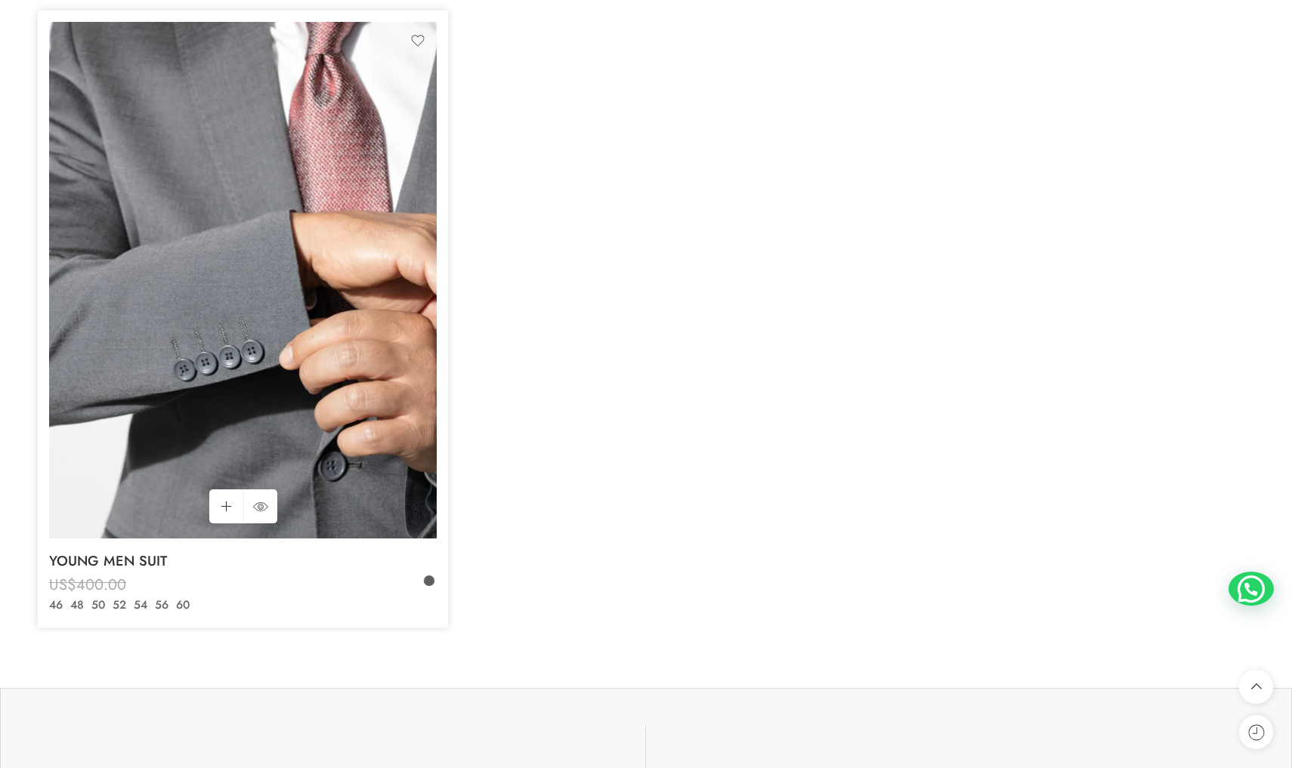
click at [267, 217] on img at bounding box center [243, 280] width 388 height 517
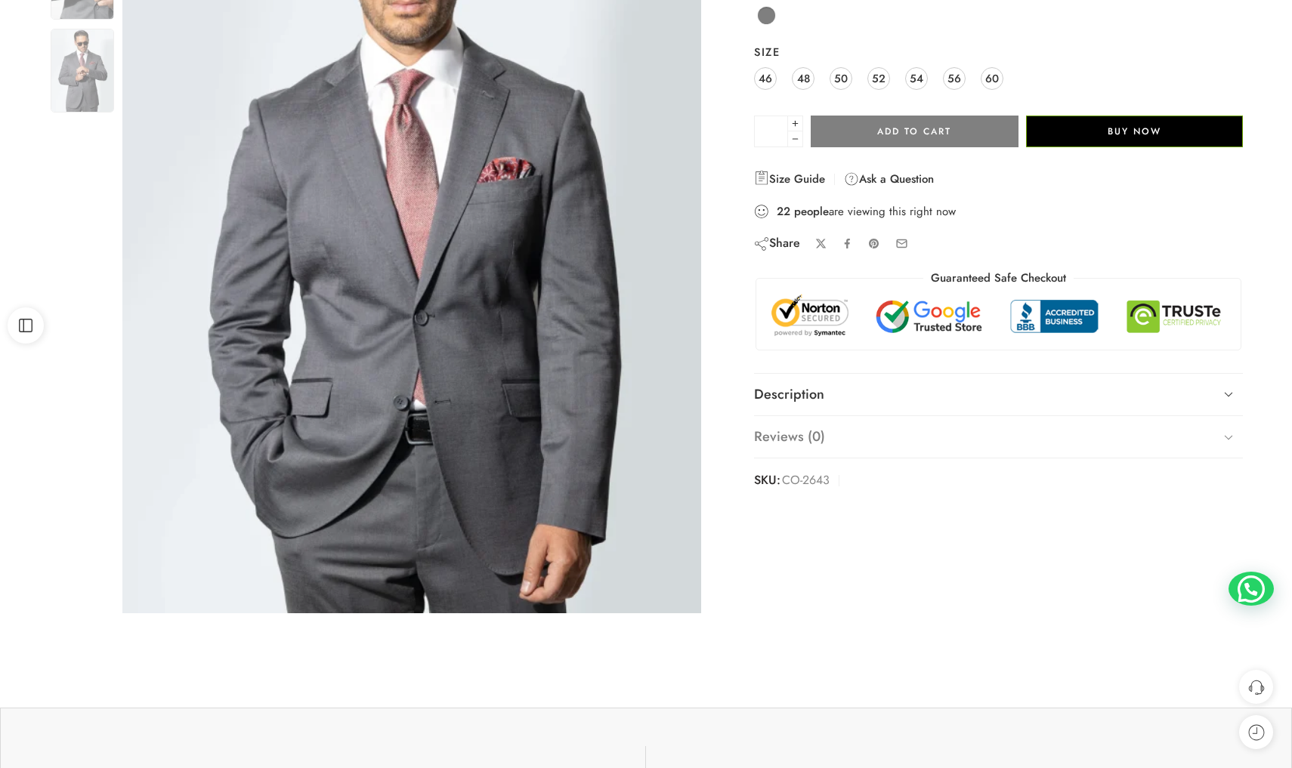
scroll to position [271, 0]
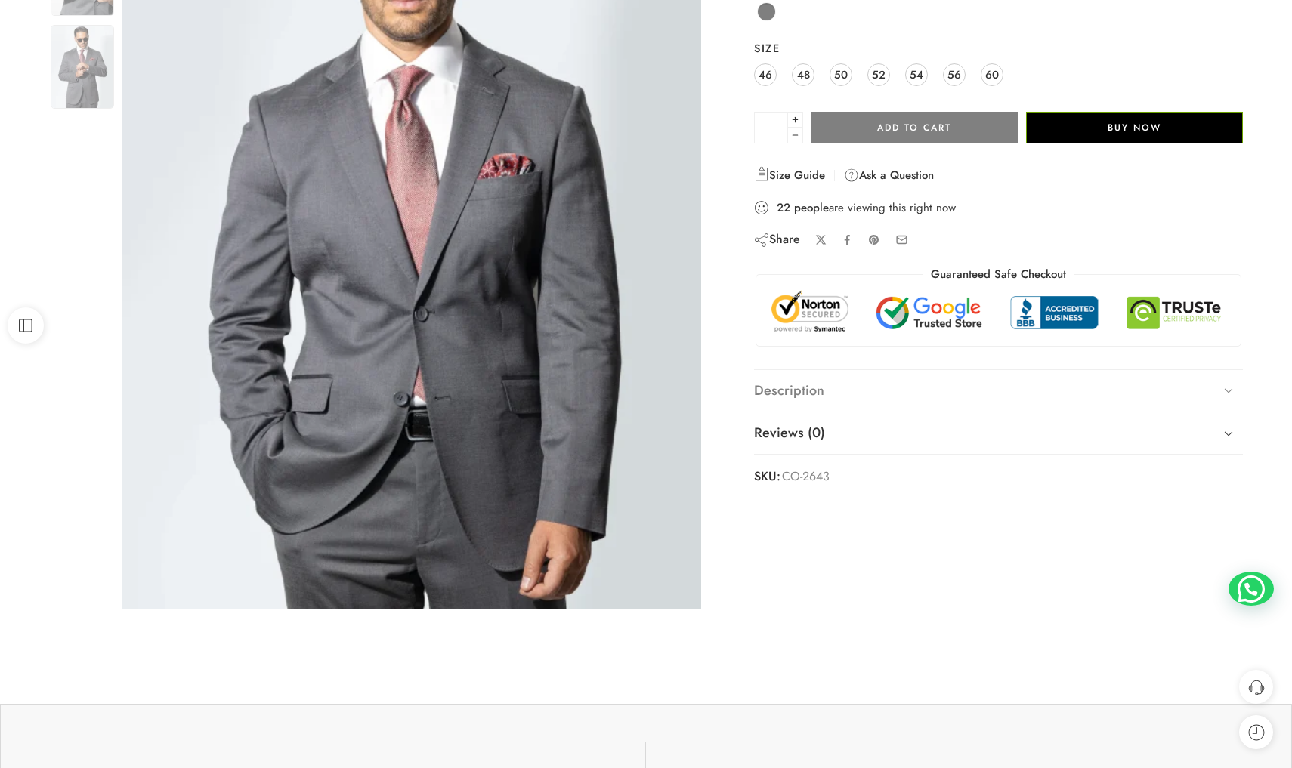
click at [1227, 388] on icon at bounding box center [1228, 390] width 21 height 21
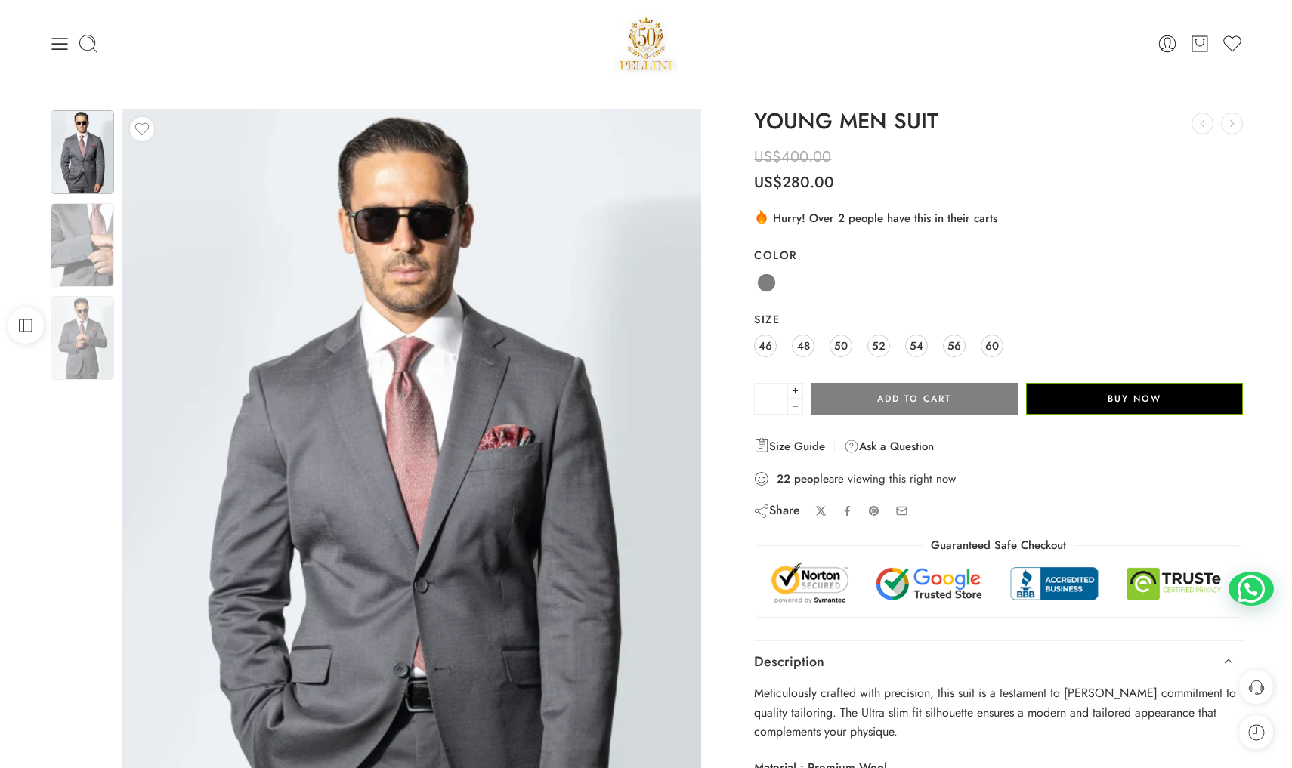
scroll to position [0, 0]
